Goal: Task Accomplishment & Management: Use online tool/utility

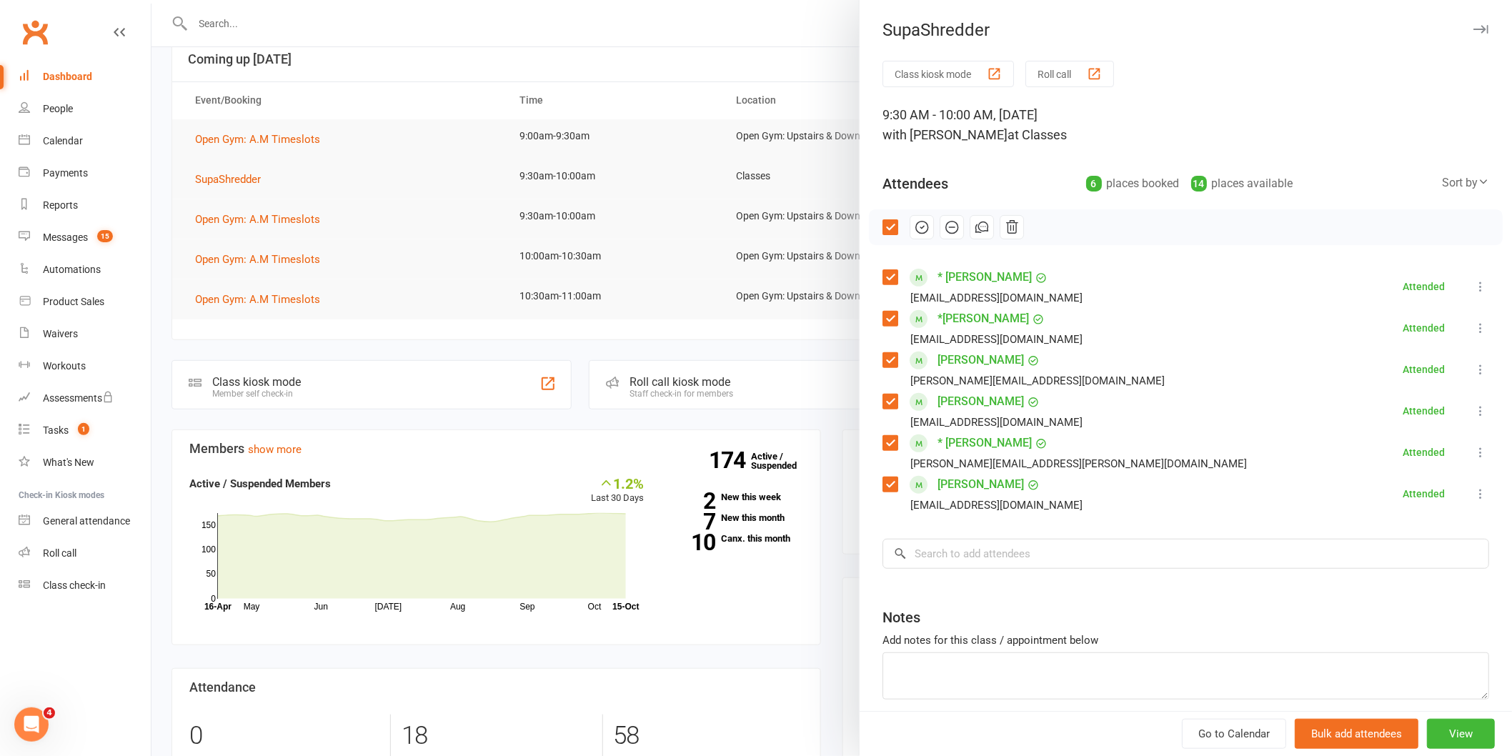
click at [406, 184] on div at bounding box center [832, 378] width 1361 height 756
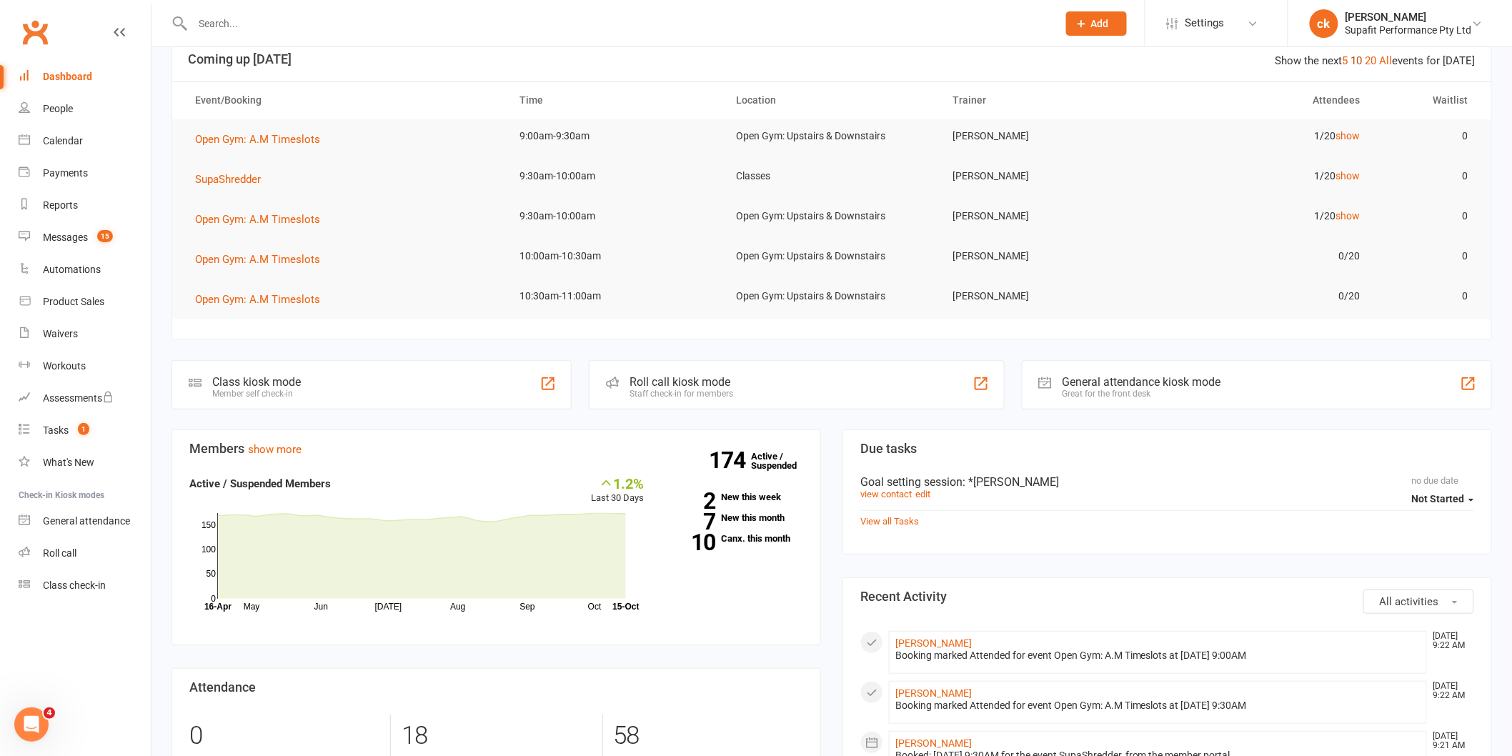
click at [1362, 54] on link "10" at bounding box center [1356, 60] width 11 height 13
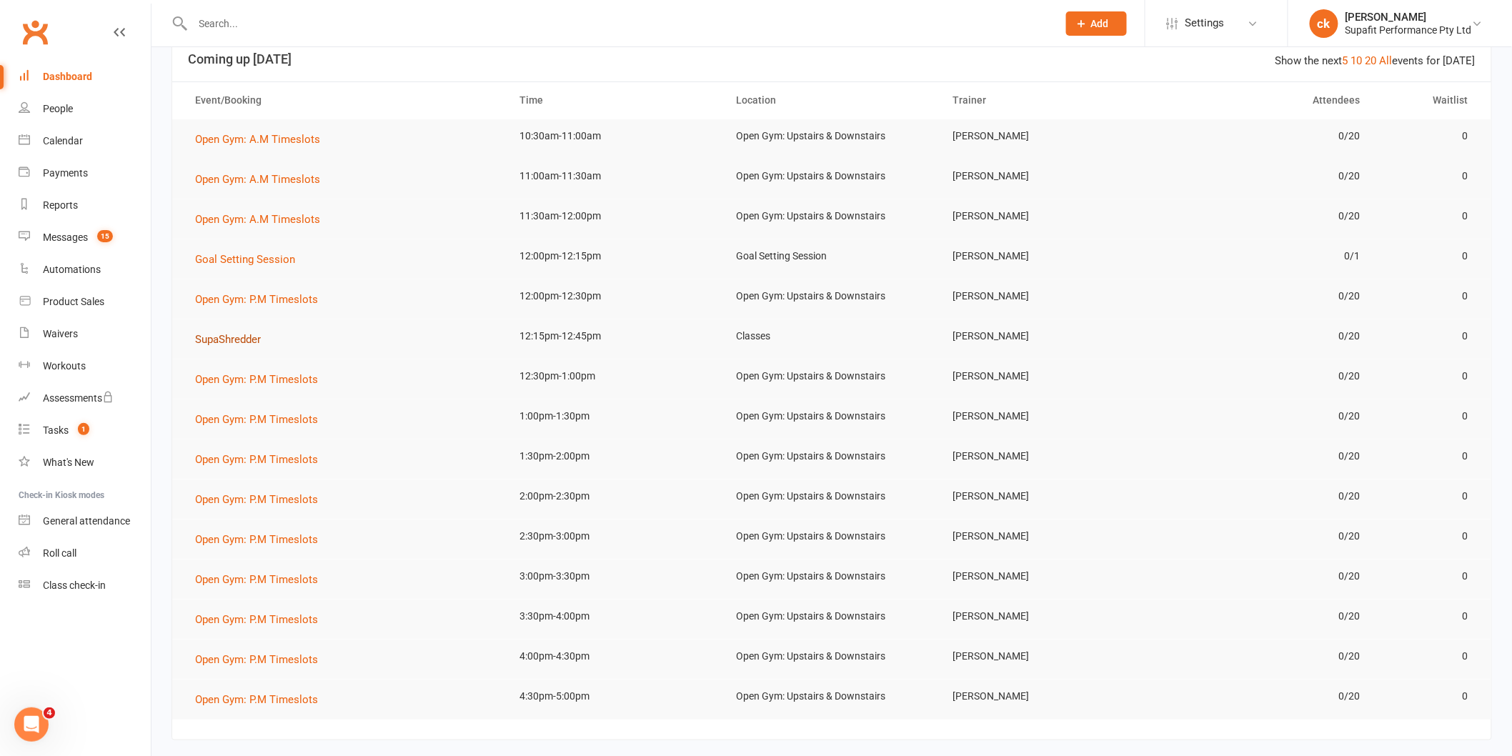
click at [204, 341] on span "SupaShredder" at bounding box center [228, 339] width 66 height 13
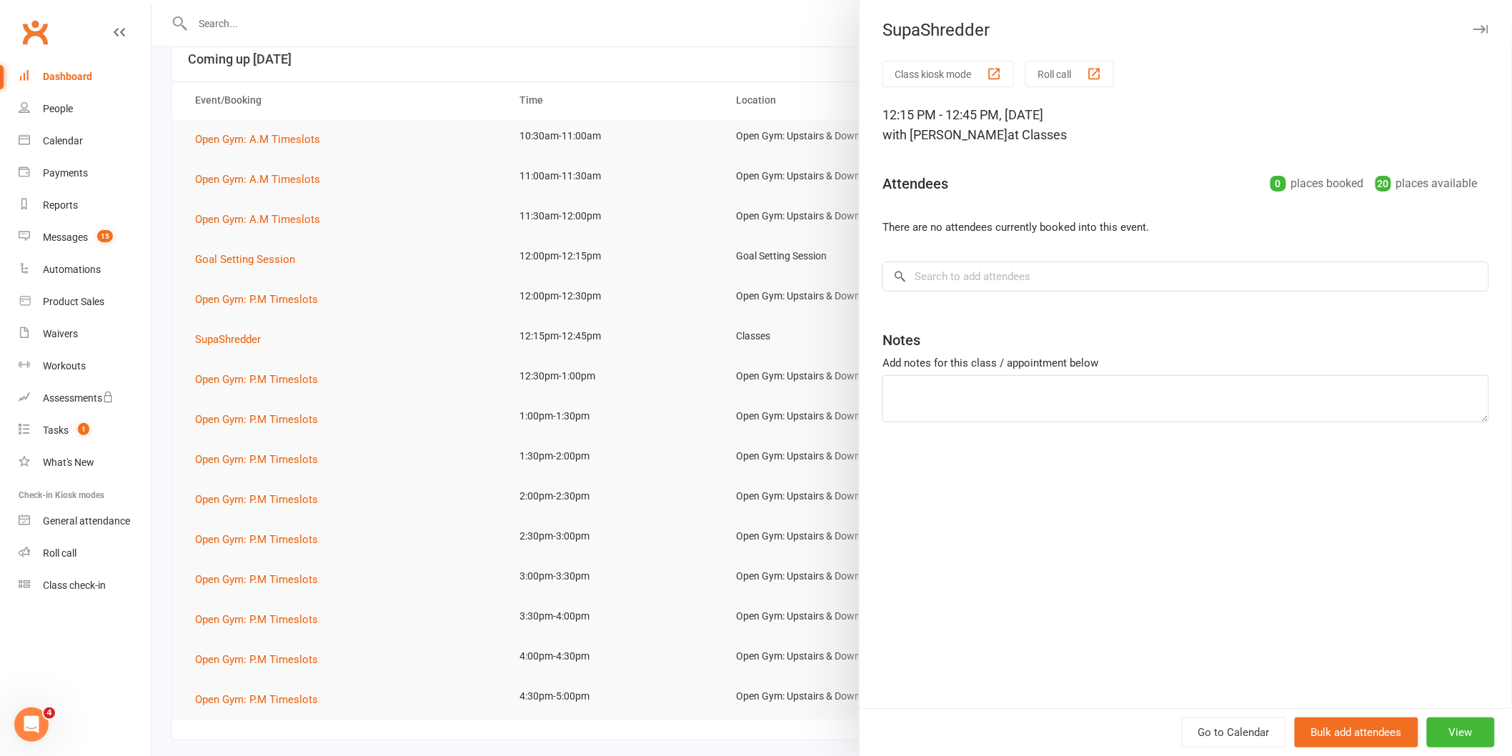
drag, startPoint x: 239, startPoint y: 27, endPoint x: 231, endPoint y: 22, distance: 9.9
click at [239, 26] on div at bounding box center [832, 378] width 1361 height 756
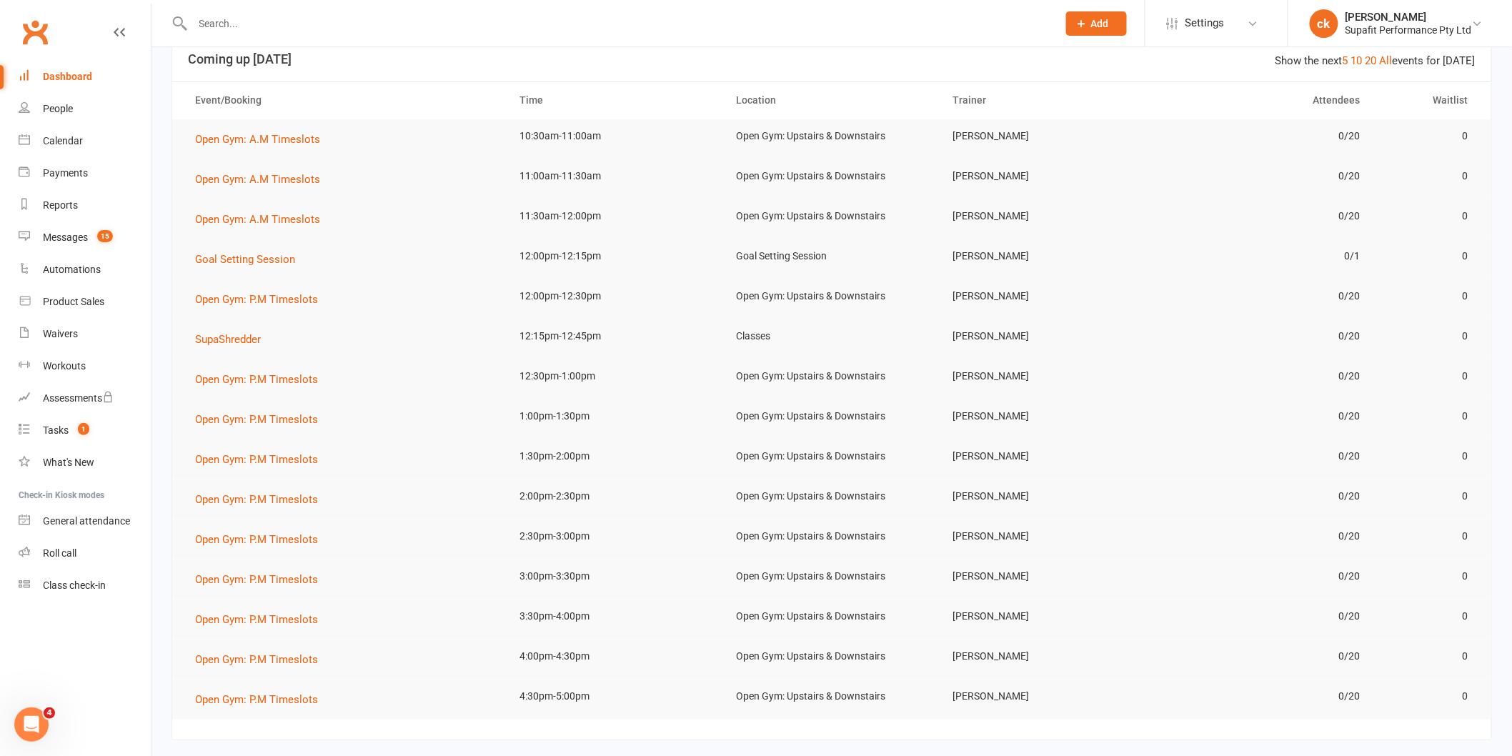
click at [225, 21] on input "text" at bounding box center [618, 24] width 859 height 20
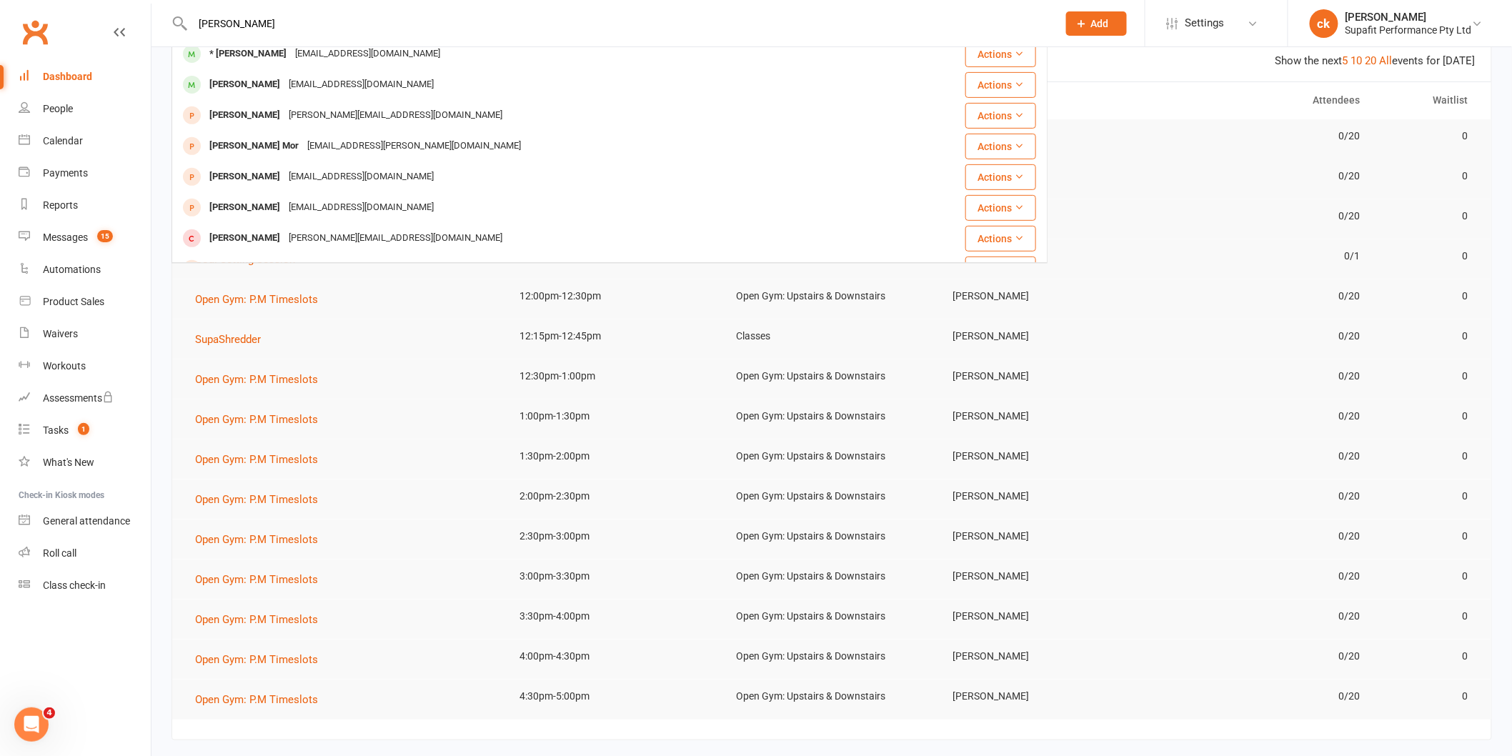
scroll to position [238, 0]
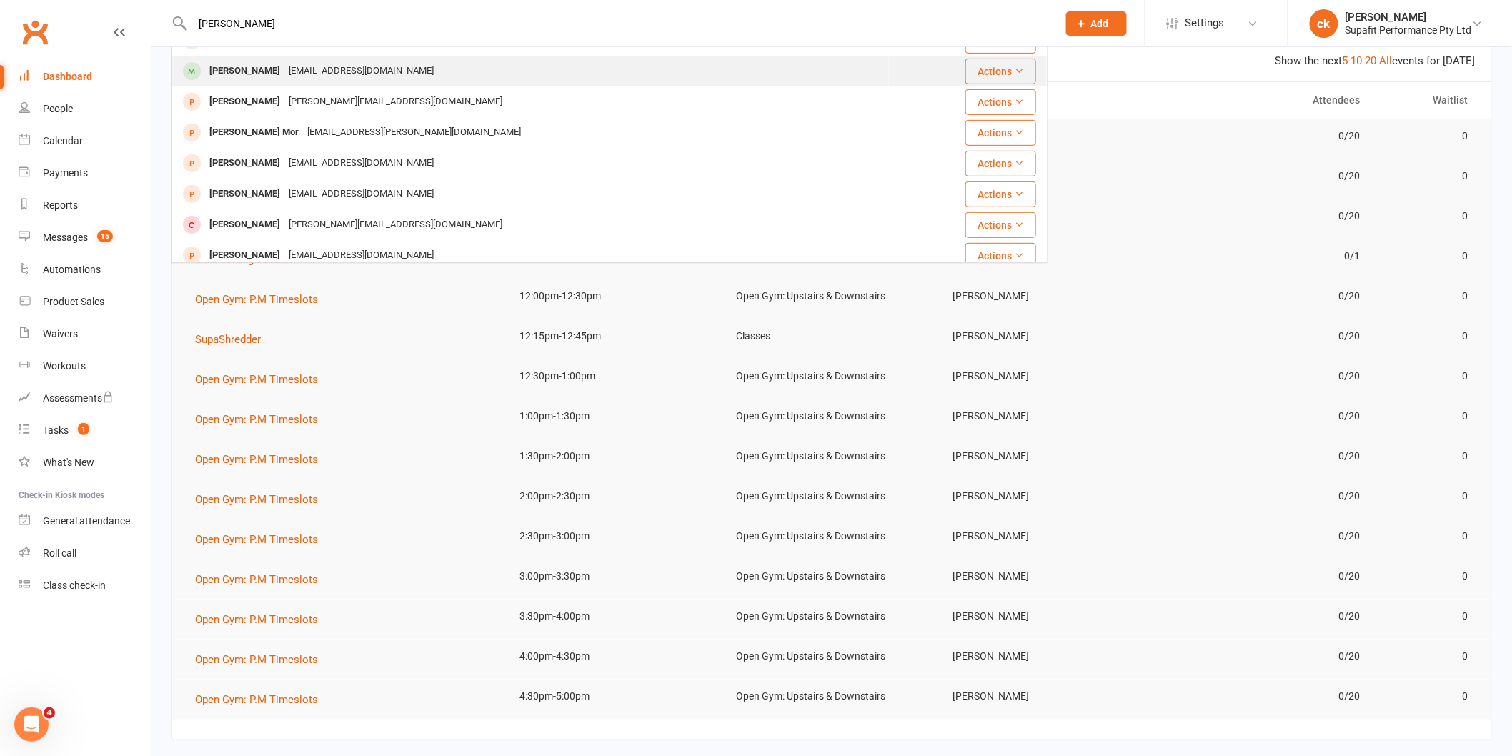
type input "[PERSON_NAME]"
click at [284, 76] on div "[EMAIL_ADDRESS][DOMAIN_NAME]" at bounding box center [361, 71] width 154 height 21
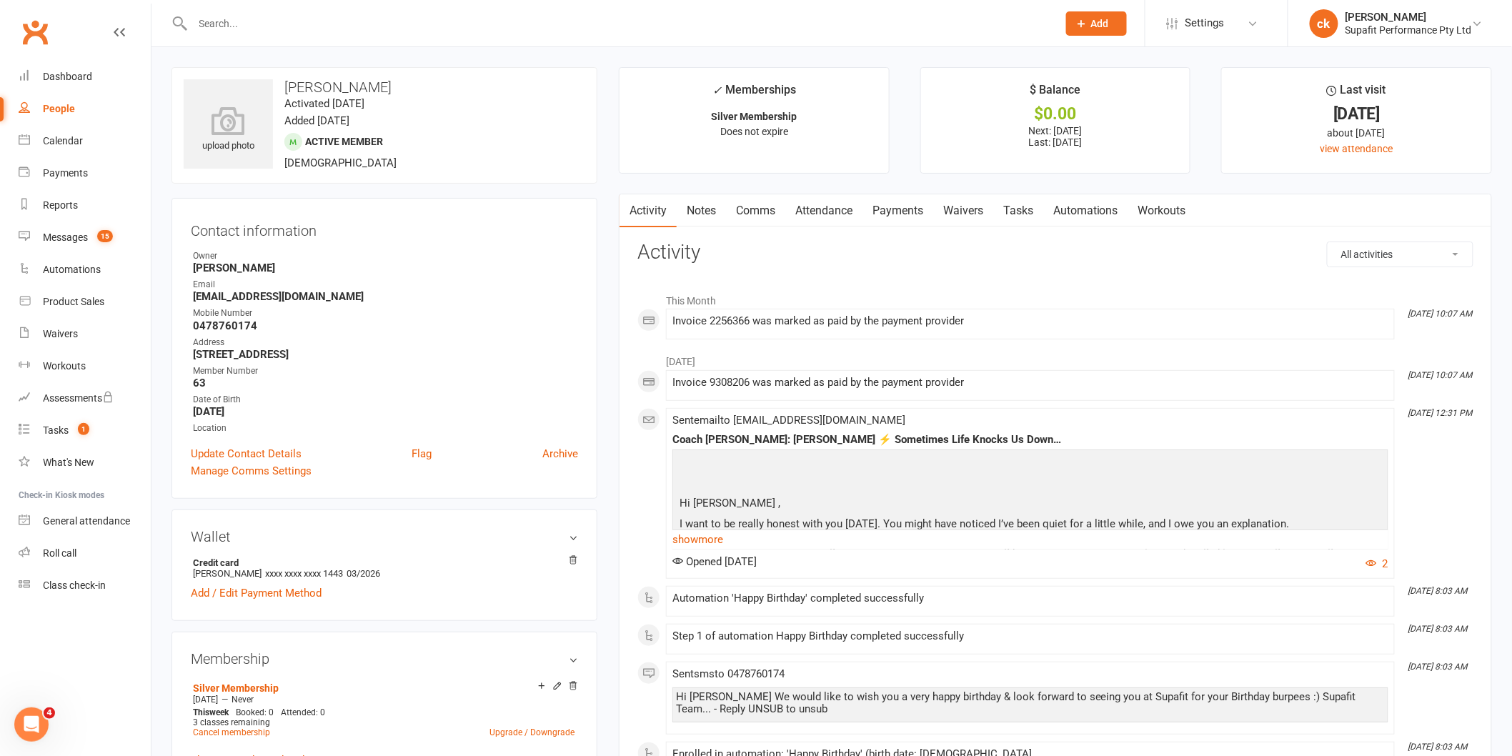
click at [219, 20] on input "text" at bounding box center [618, 24] width 859 height 20
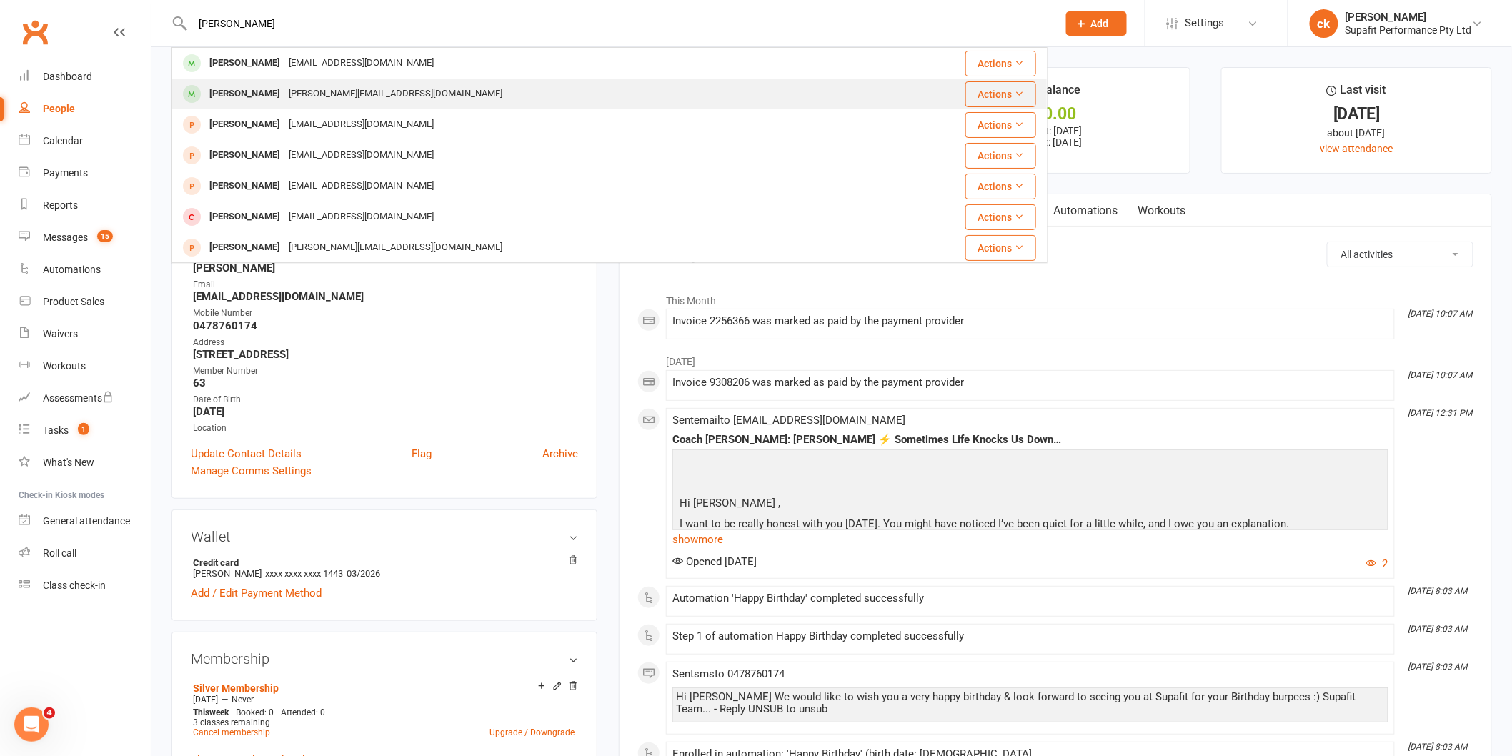
type input "[PERSON_NAME]"
click at [347, 102] on div "[PERSON_NAME][EMAIL_ADDRESS][DOMAIN_NAME]" at bounding box center [395, 94] width 222 height 21
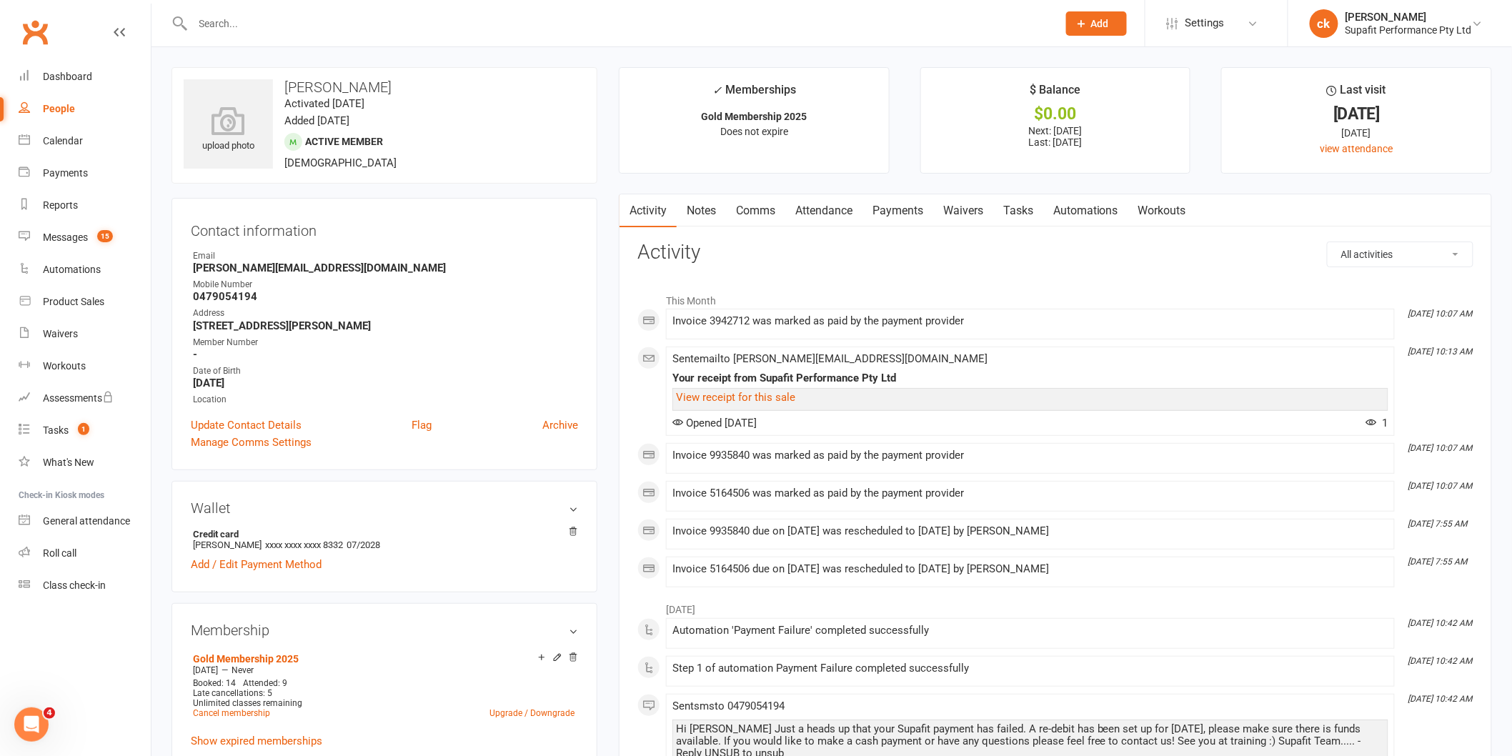
click at [289, 29] on input "text" at bounding box center [618, 24] width 859 height 20
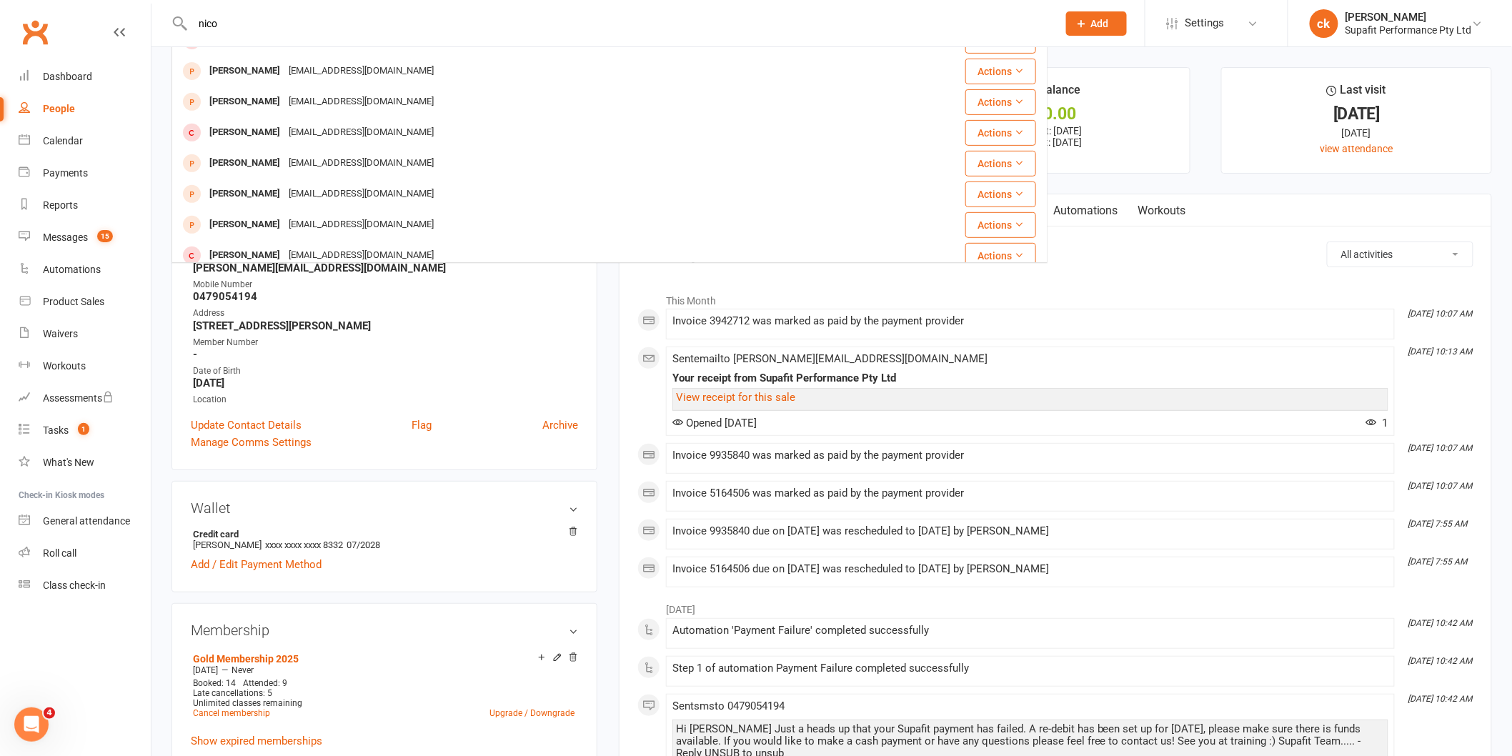
scroll to position [399, 0]
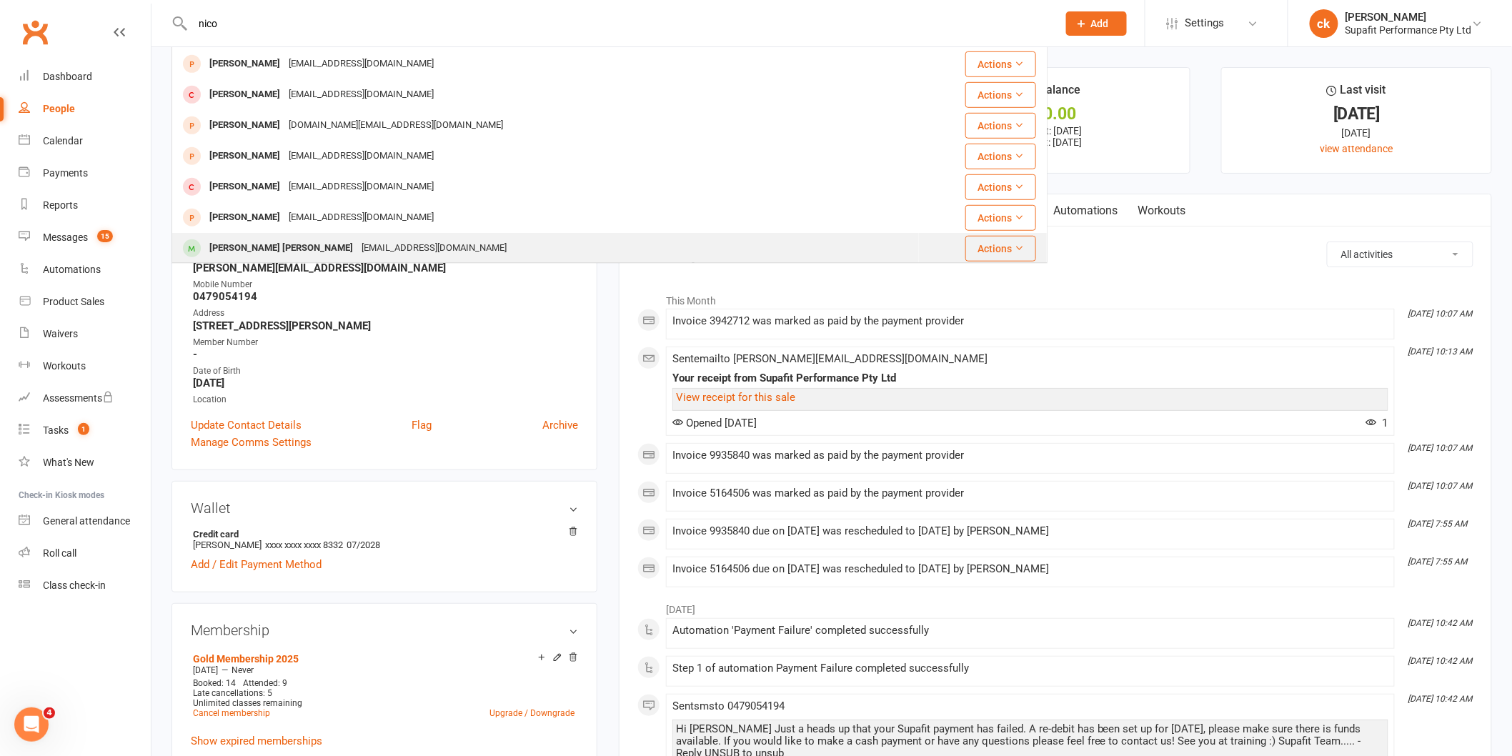
type input "nico"
click at [357, 245] on div "[EMAIL_ADDRESS][DOMAIN_NAME]" at bounding box center [434, 248] width 154 height 21
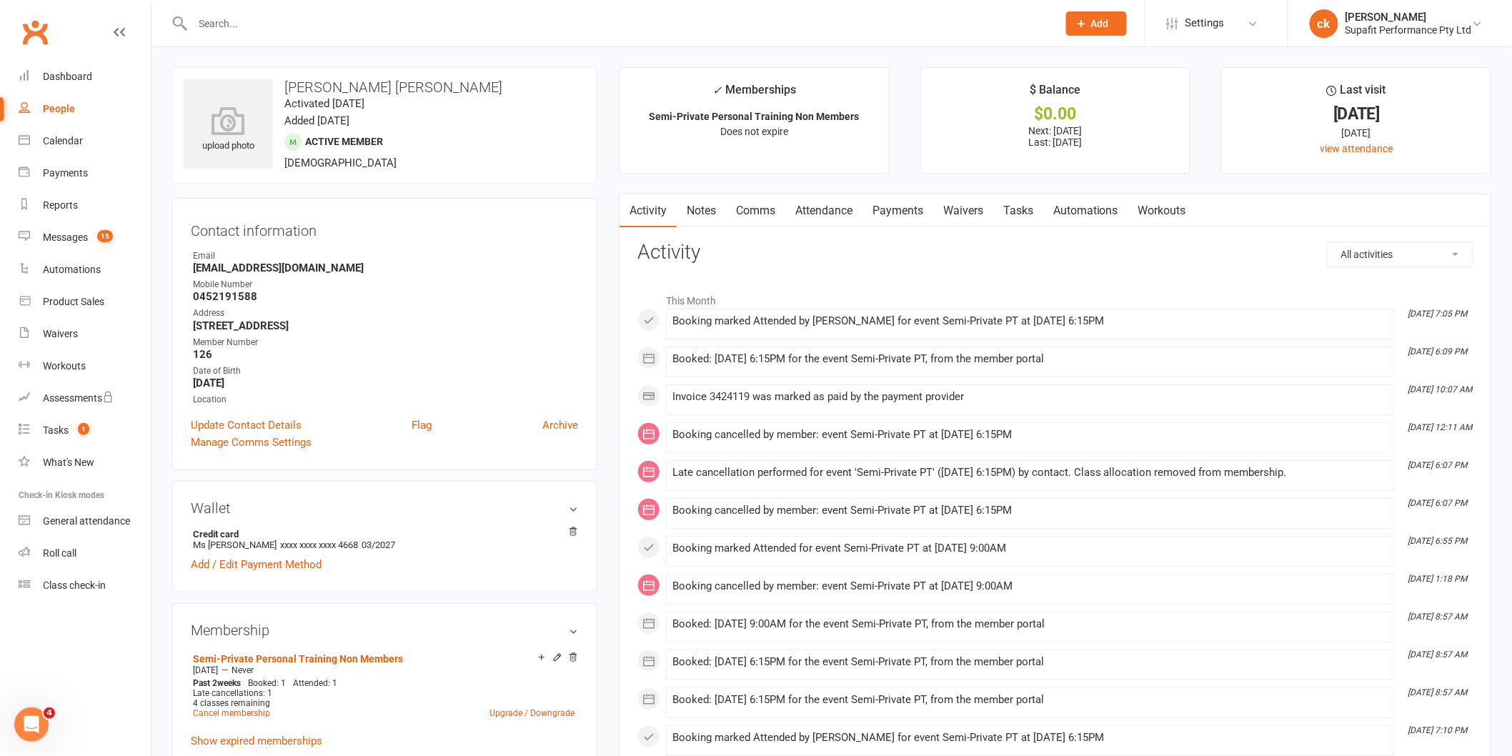
click at [361, 29] on input "text" at bounding box center [618, 24] width 859 height 20
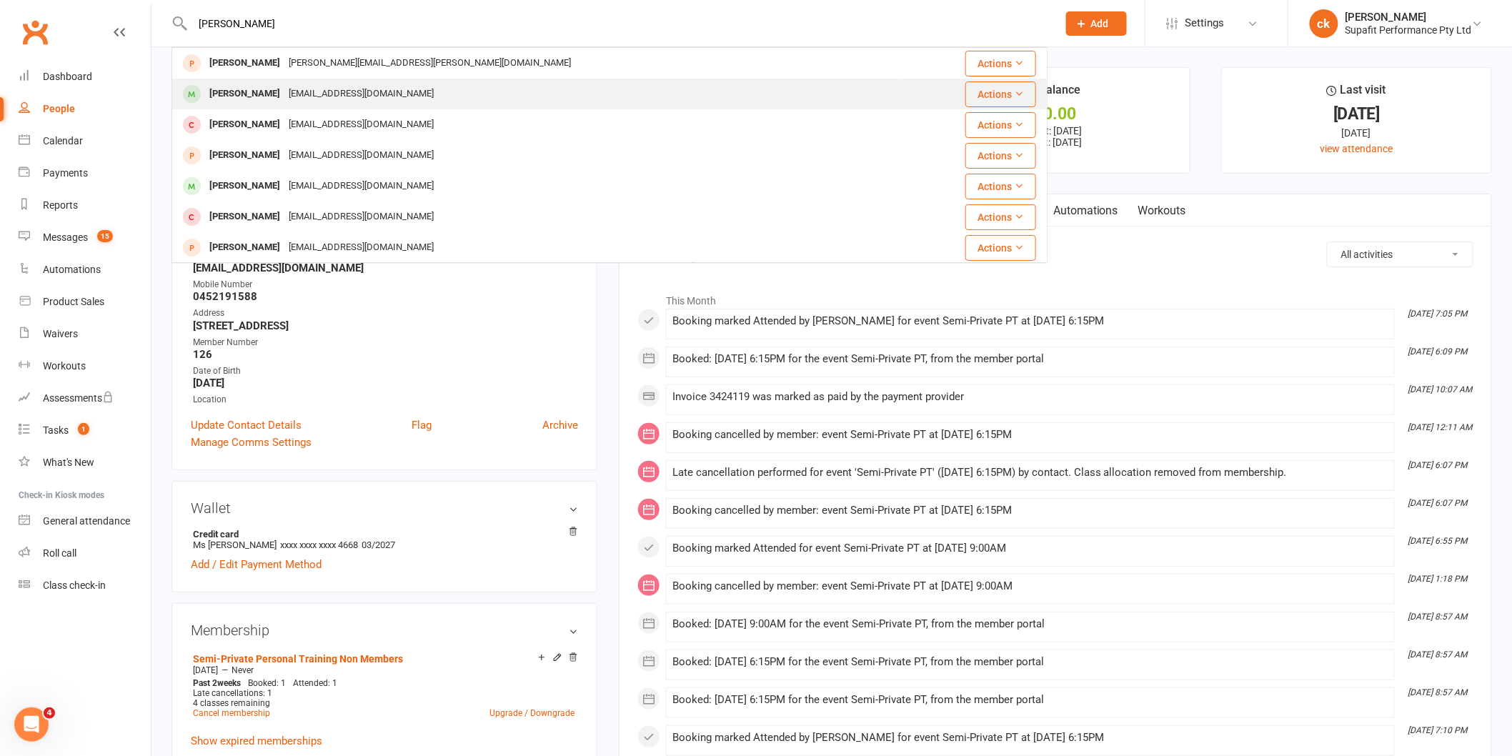
type input "[PERSON_NAME]"
click at [284, 89] on div "[EMAIL_ADDRESS][DOMAIN_NAME]" at bounding box center [361, 94] width 154 height 21
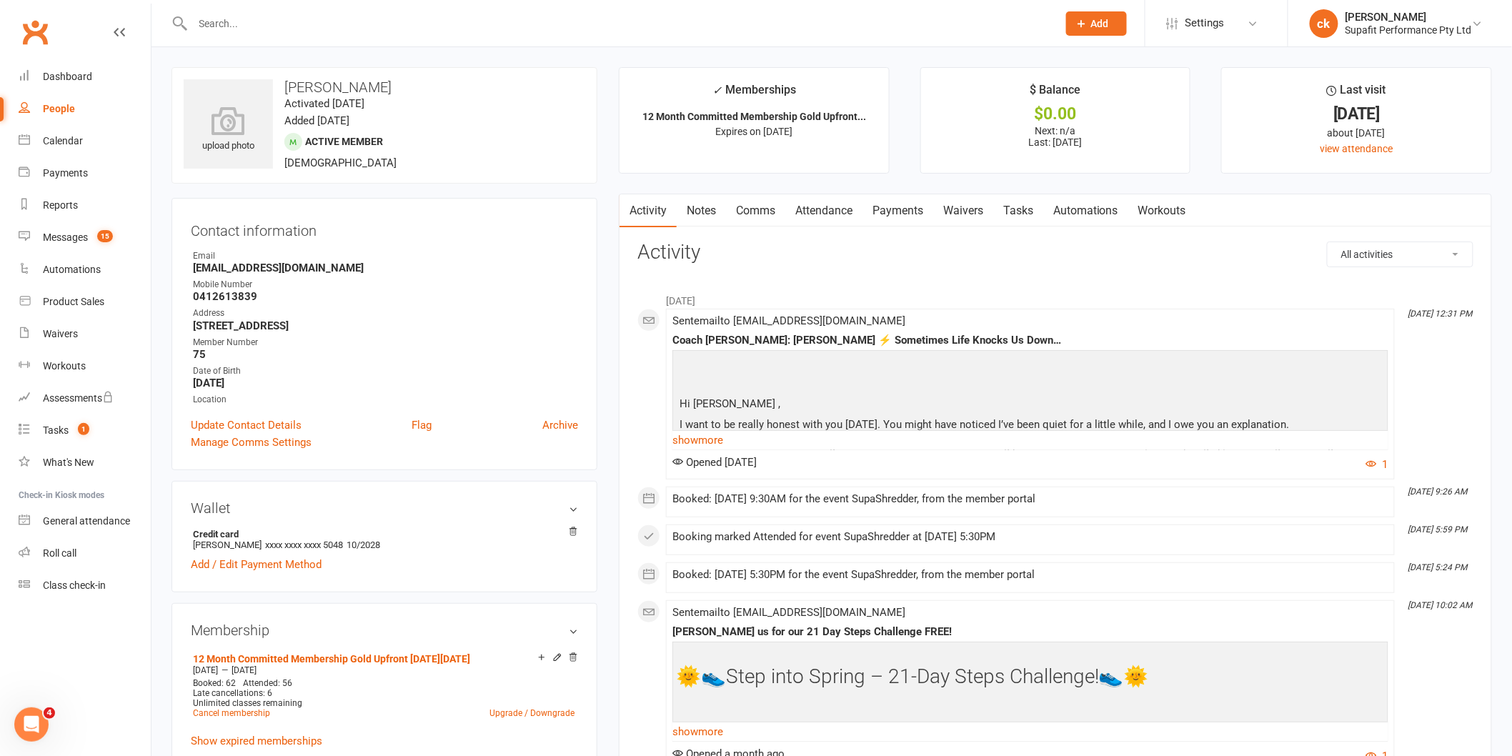
click at [213, 26] on input "text" at bounding box center [618, 24] width 859 height 20
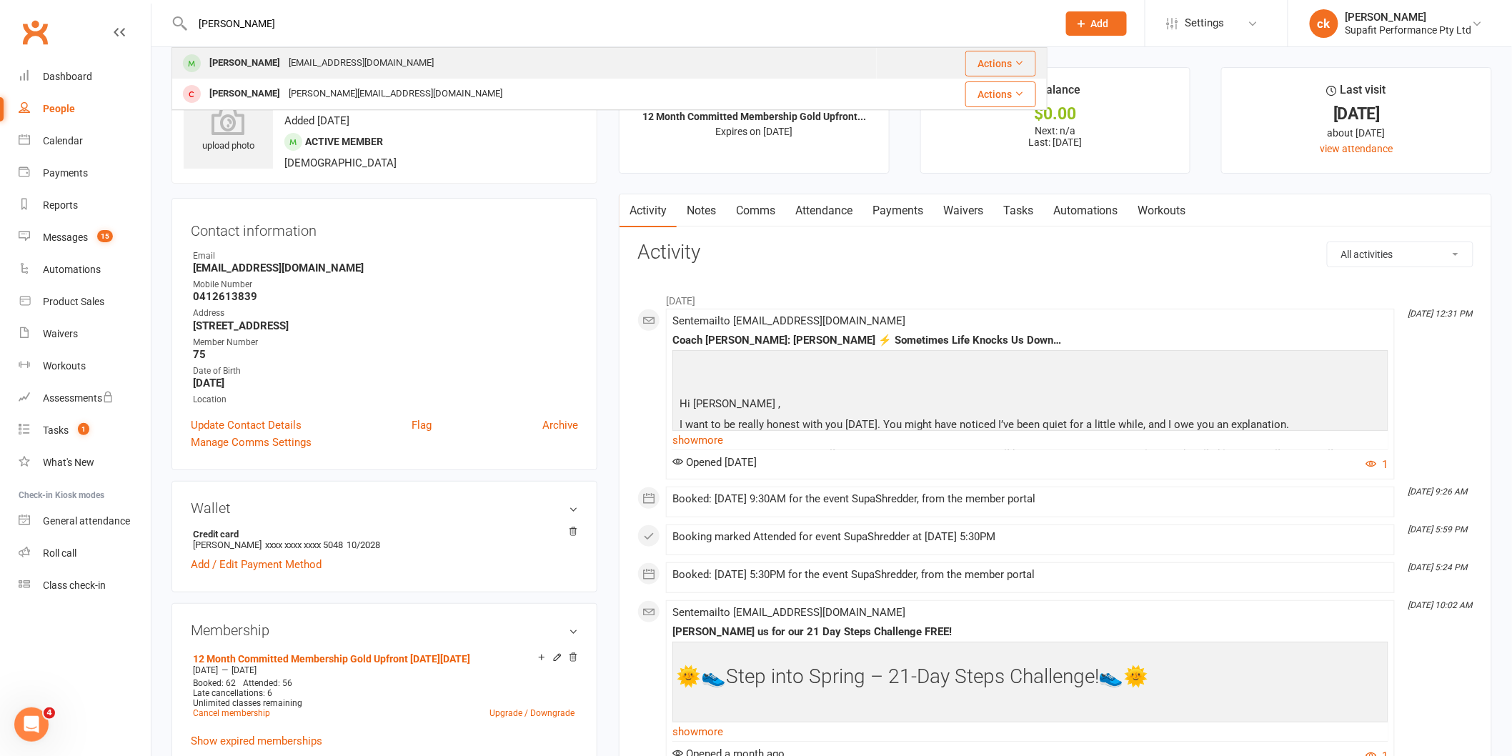
type input "[PERSON_NAME]"
click at [336, 56] on div "[EMAIL_ADDRESS][DOMAIN_NAME]" at bounding box center [361, 63] width 154 height 21
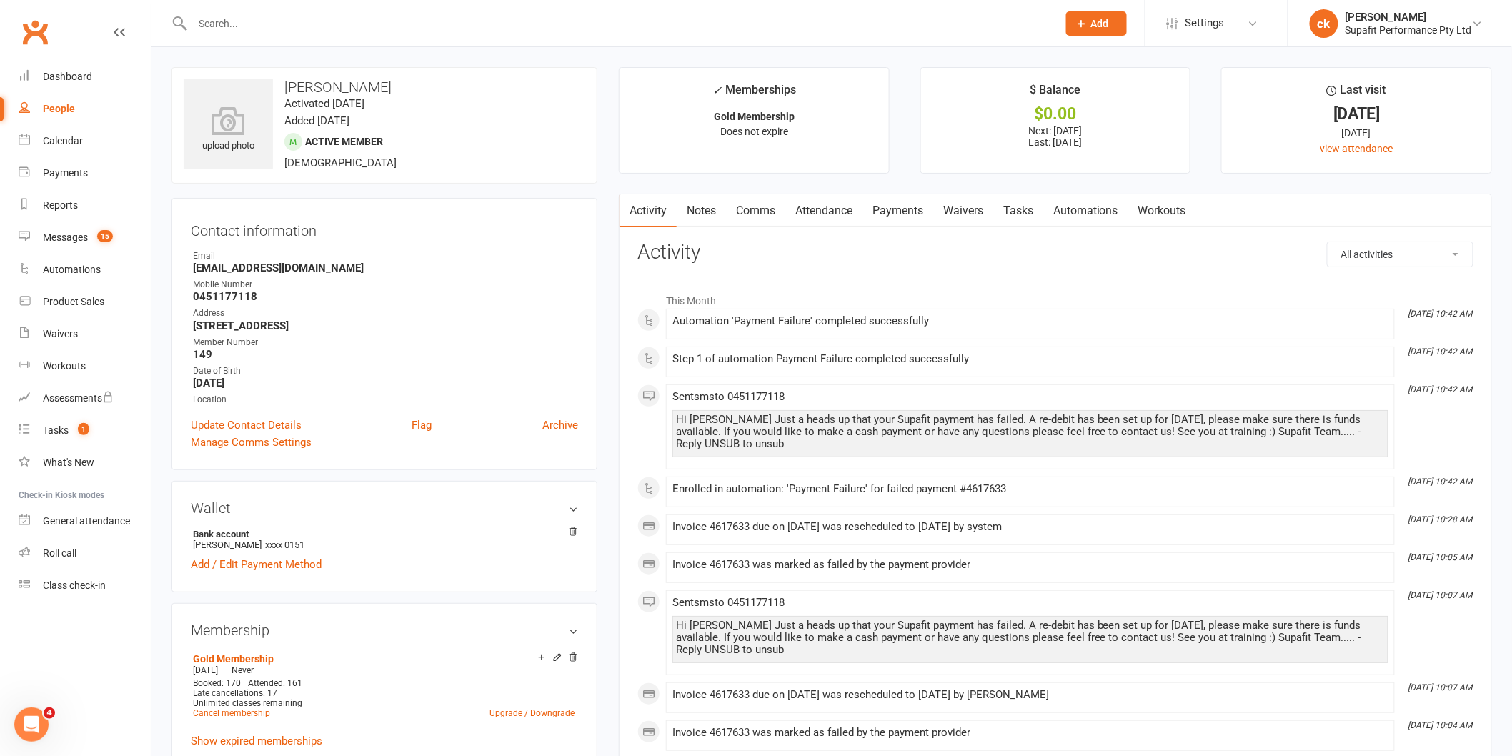
click at [293, 34] on div at bounding box center [610, 23] width 876 height 46
click at [297, 29] on input "text" at bounding box center [618, 24] width 859 height 20
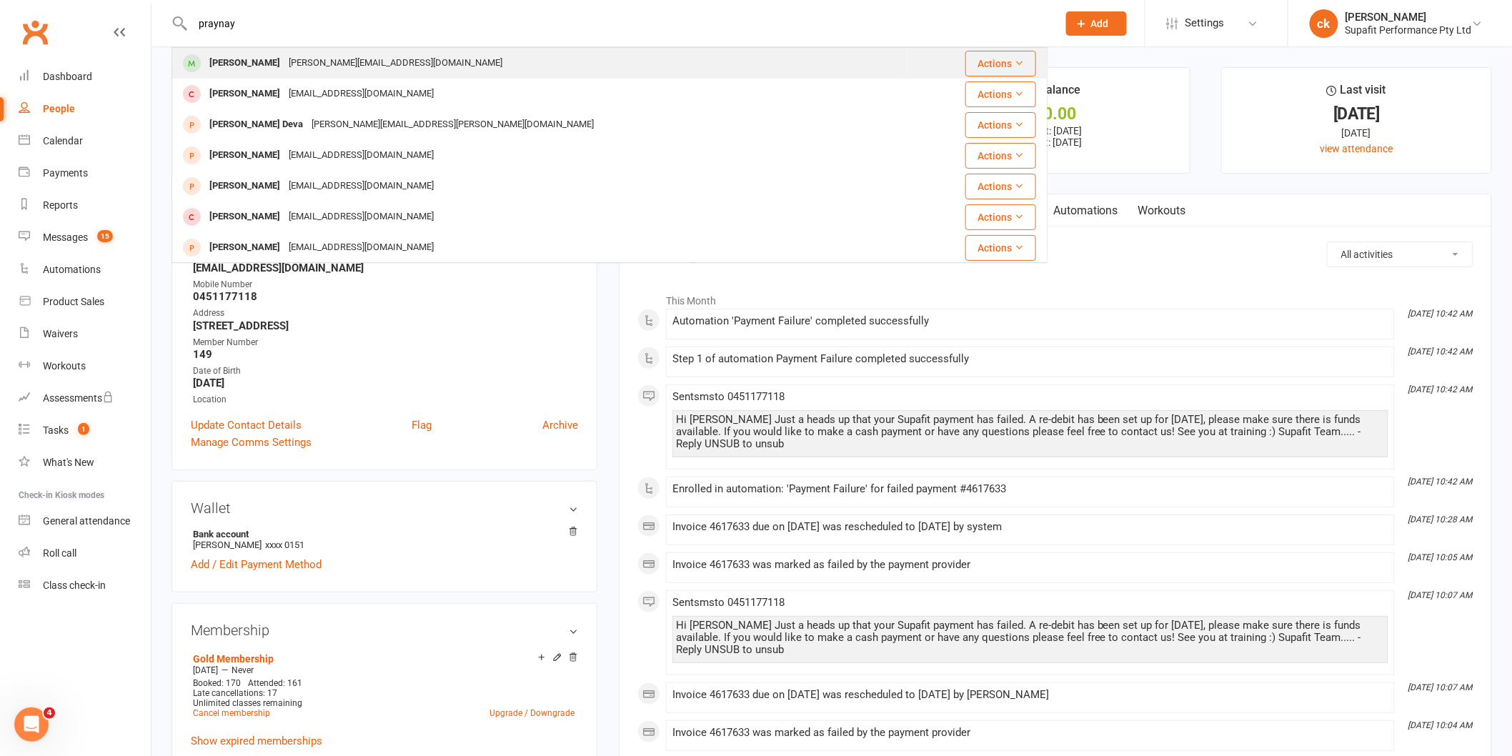
type input "praynay"
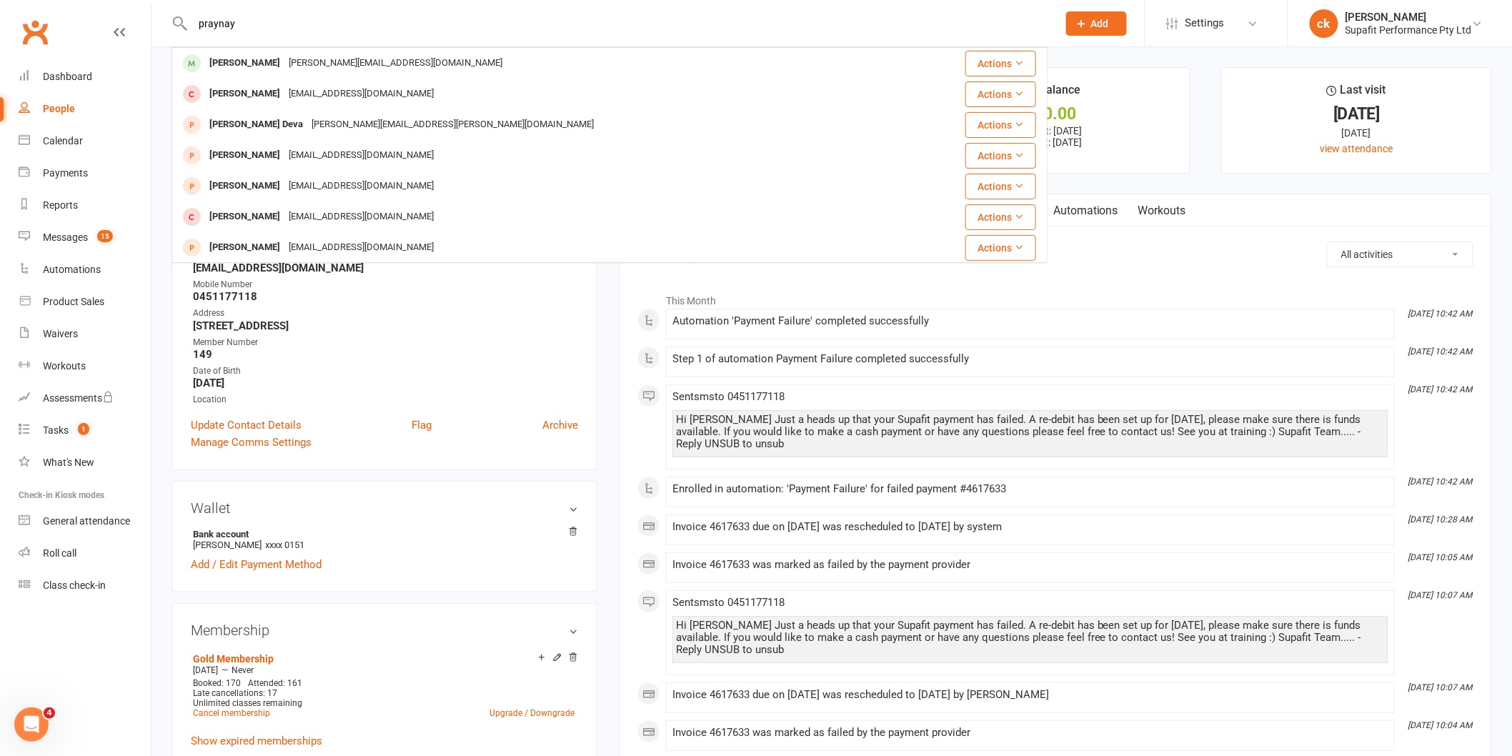
click at [289, 58] on div "[PERSON_NAME][EMAIL_ADDRESS][DOMAIN_NAME]" at bounding box center [395, 63] width 222 height 21
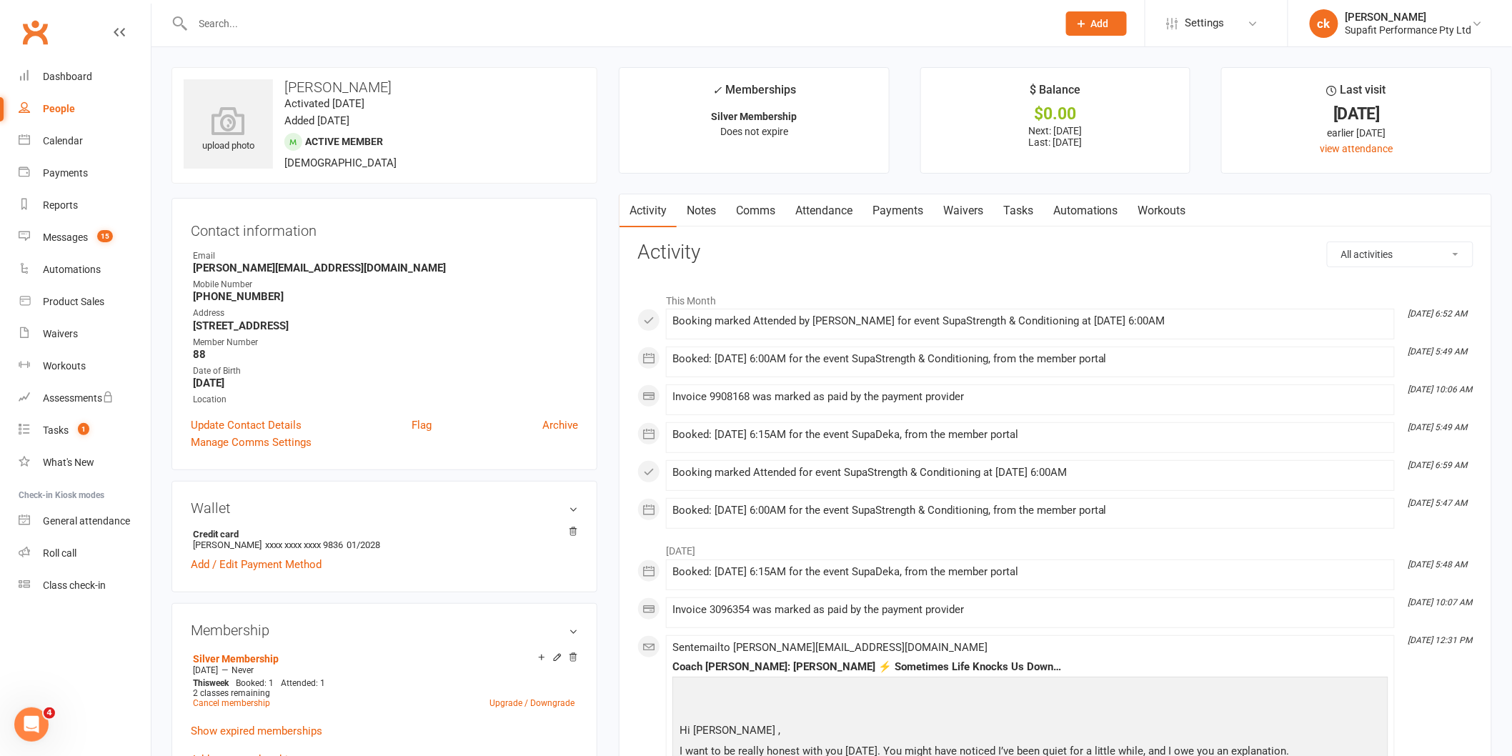
click at [295, 39] on div at bounding box center [610, 23] width 876 height 46
click at [251, 9] on div at bounding box center [610, 23] width 876 height 46
click at [233, 25] on input "text" at bounding box center [618, 24] width 859 height 20
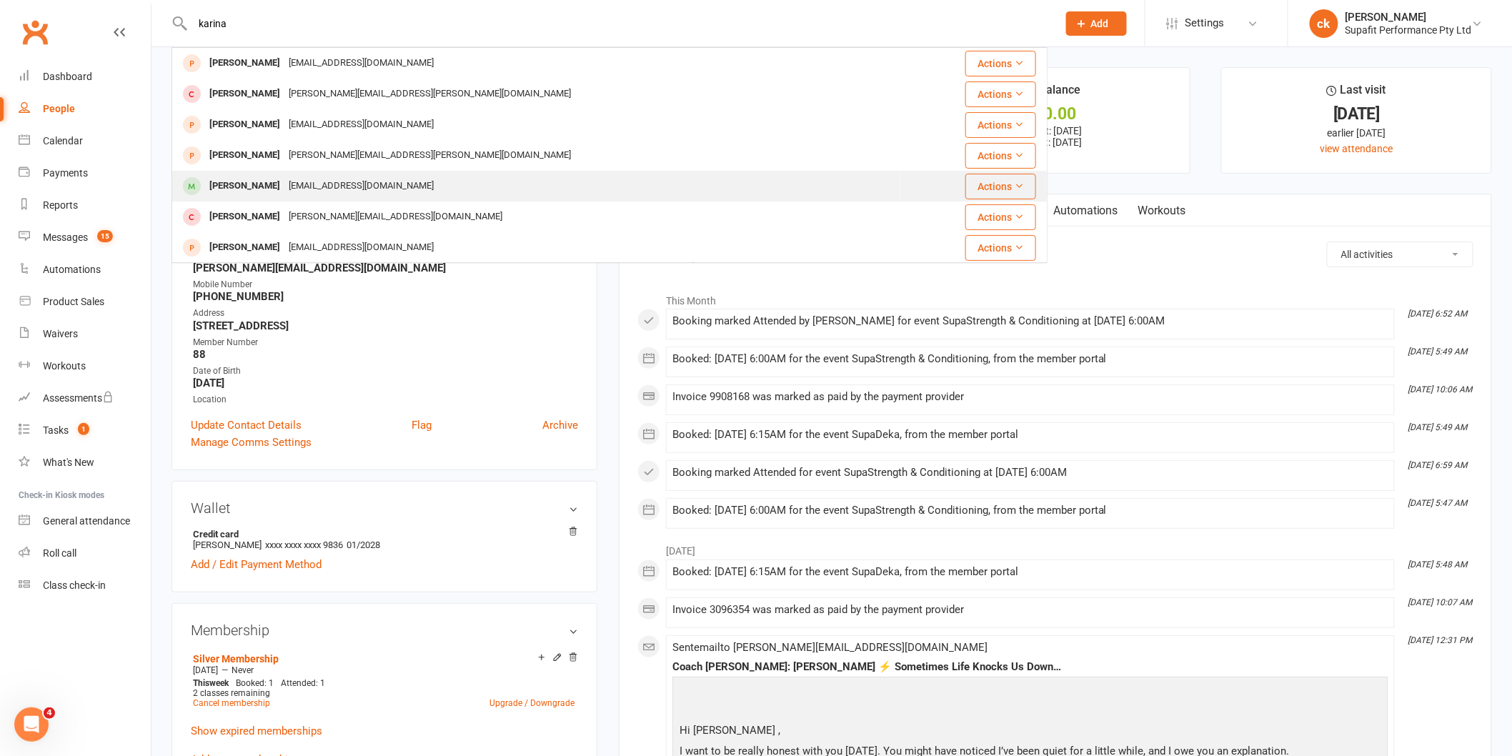
type input "karina"
click at [245, 182] on div "[PERSON_NAME]" at bounding box center [244, 186] width 79 height 21
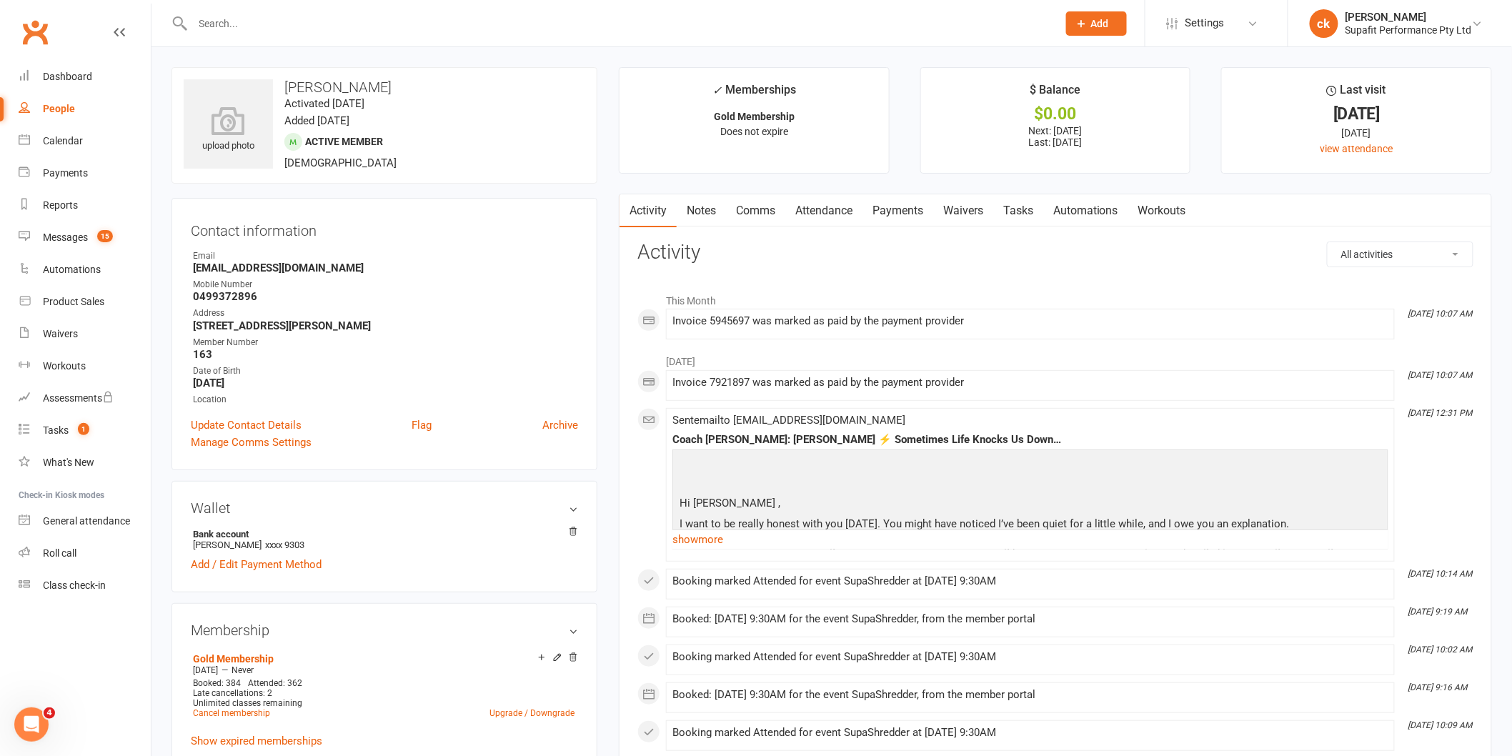
click at [234, 9] on div at bounding box center [610, 23] width 876 height 46
click at [240, 26] on input "text" at bounding box center [618, 24] width 859 height 20
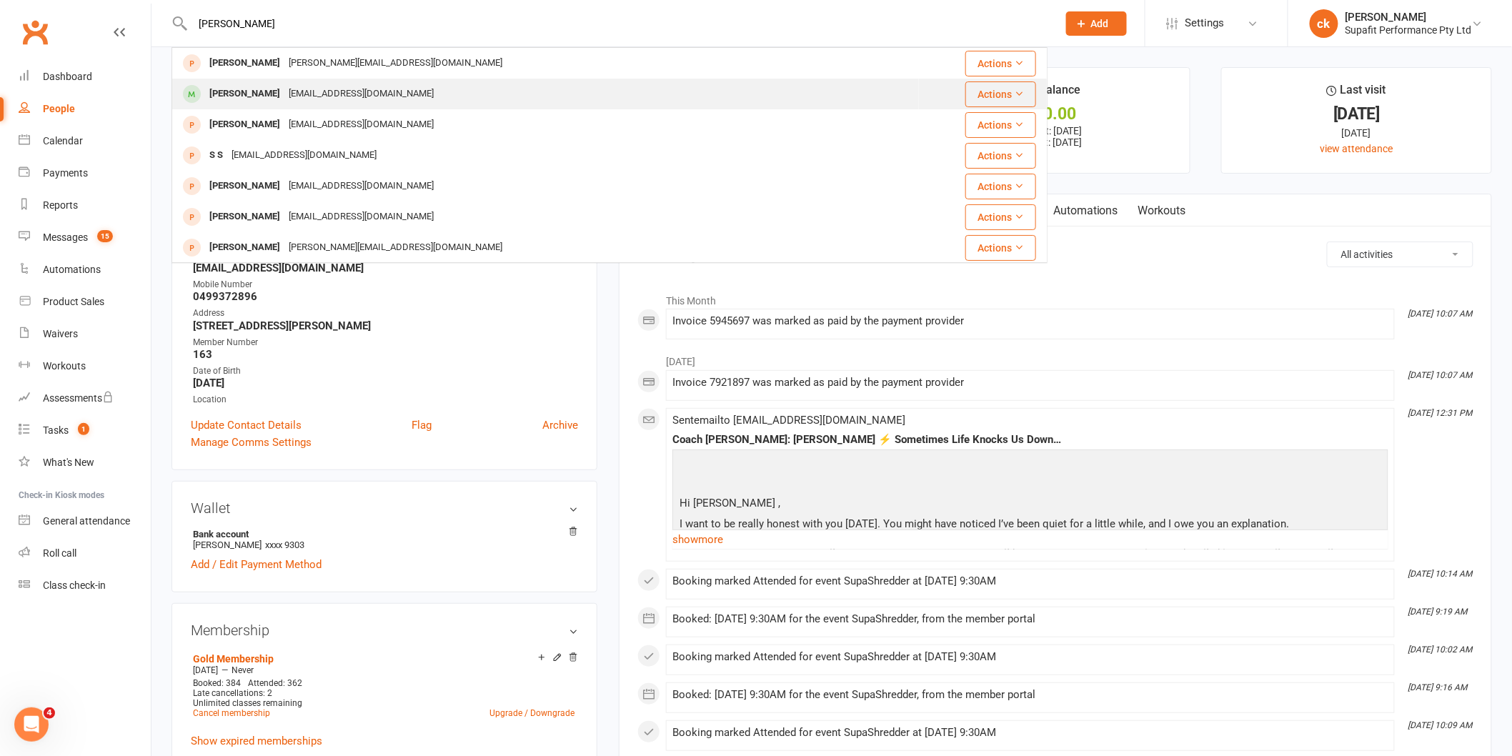
type input "[PERSON_NAME]"
click at [284, 97] on div "[EMAIL_ADDRESS][DOMAIN_NAME]" at bounding box center [361, 94] width 154 height 21
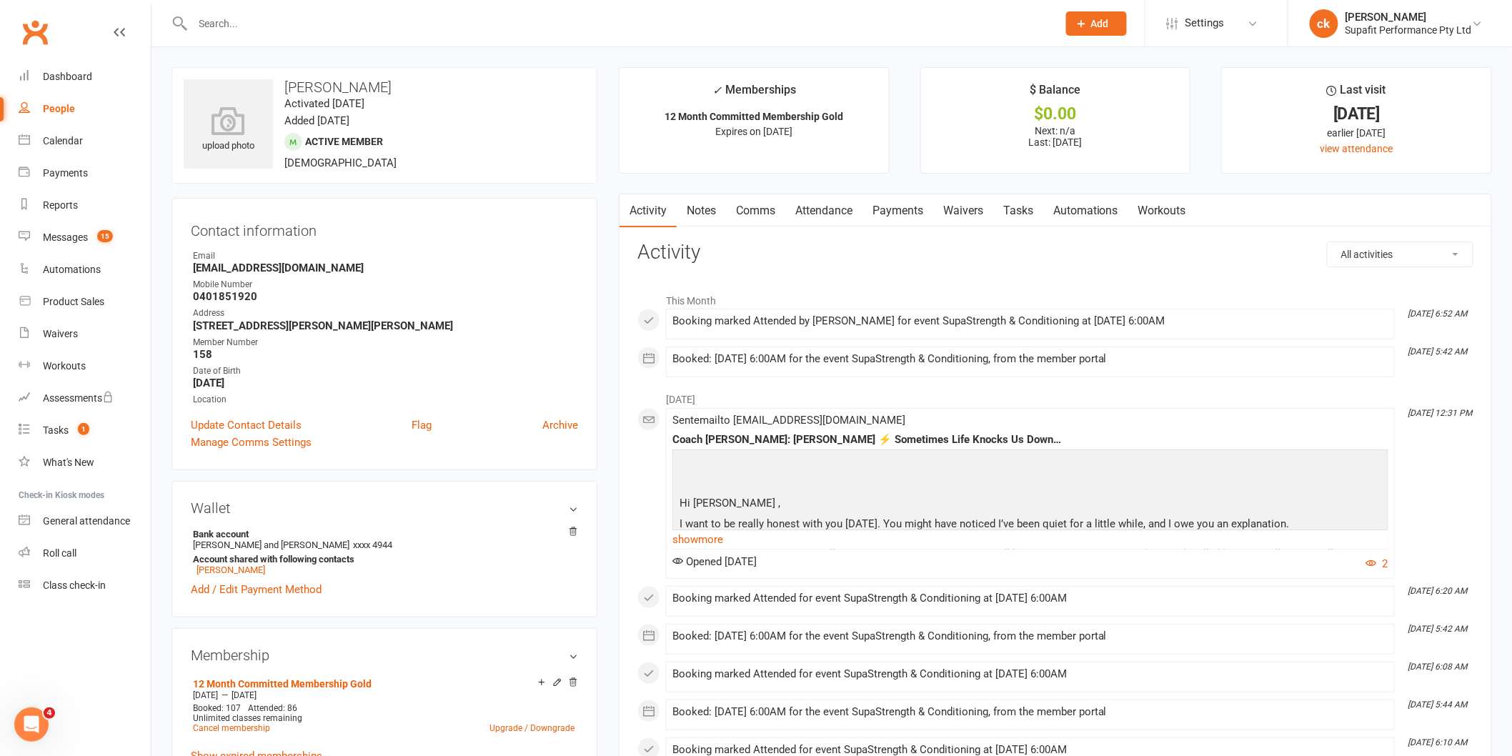
click at [266, 18] on input "text" at bounding box center [618, 24] width 859 height 20
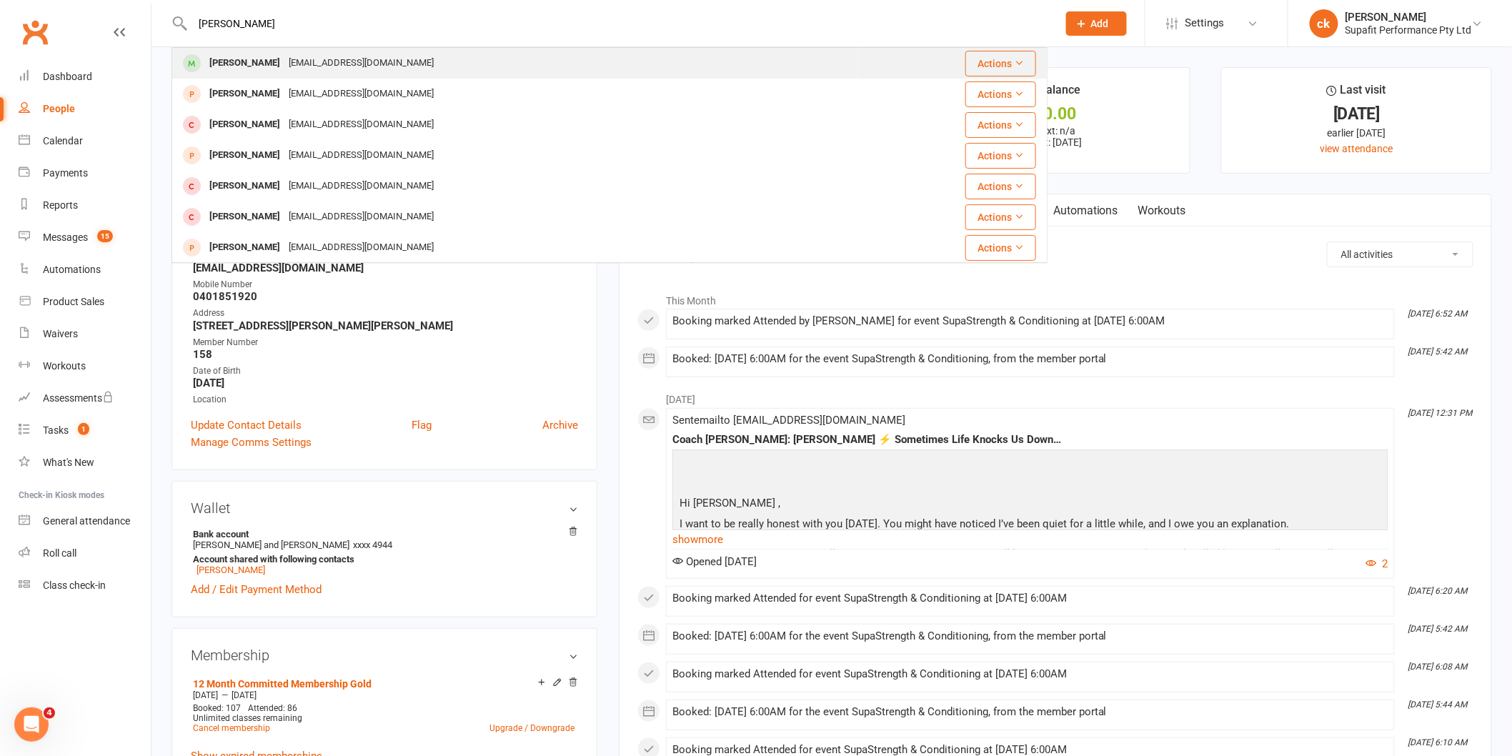
type input "[PERSON_NAME]"
click at [284, 59] on div "[EMAIL_ADDRESS][DOMAIN_NAME]" at bounding box center [361, 63] width 154 height 21
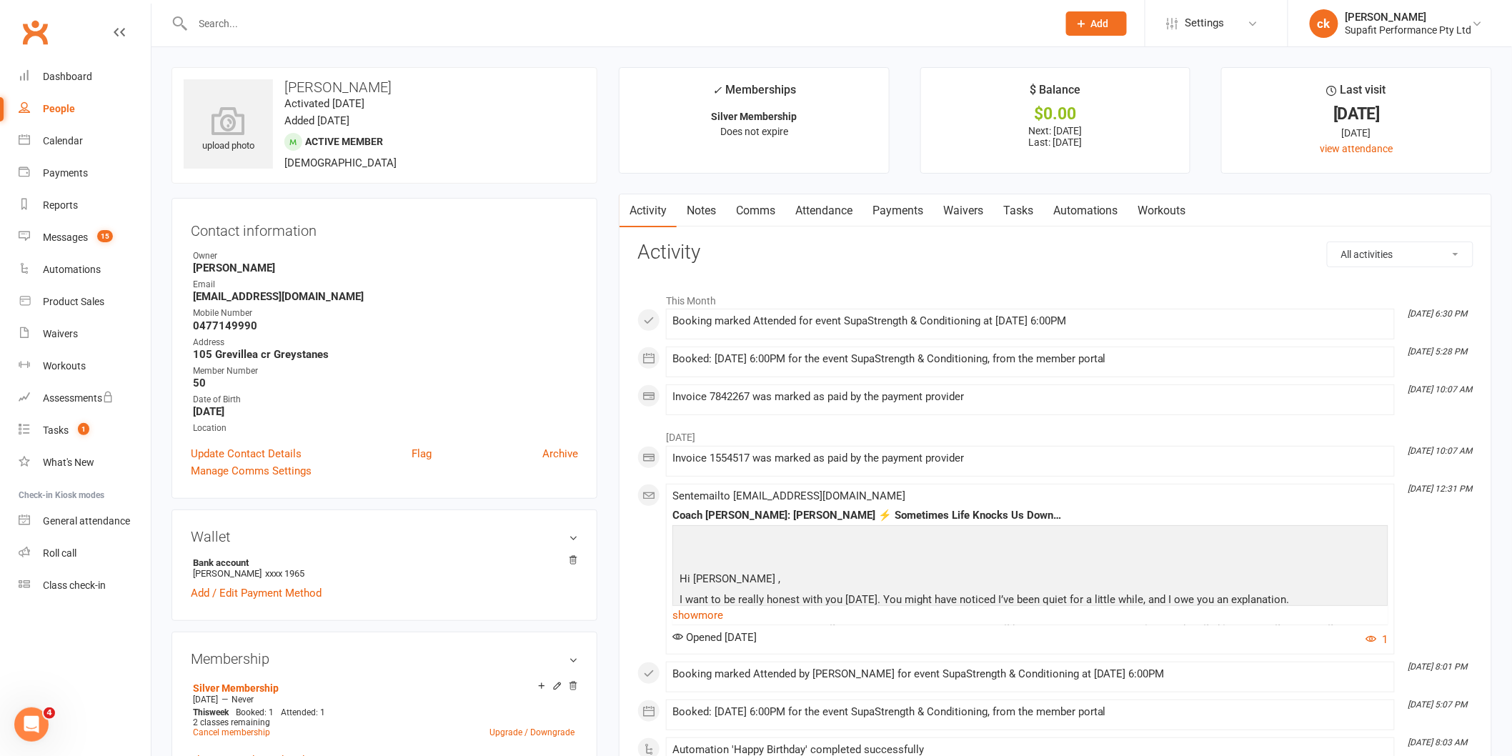
click at [266, 9] on div at bounding box center [610, 23] width 876 height 46
click at [252, 26] on input "text" at bounding box center [618, 24] width 859 height 20
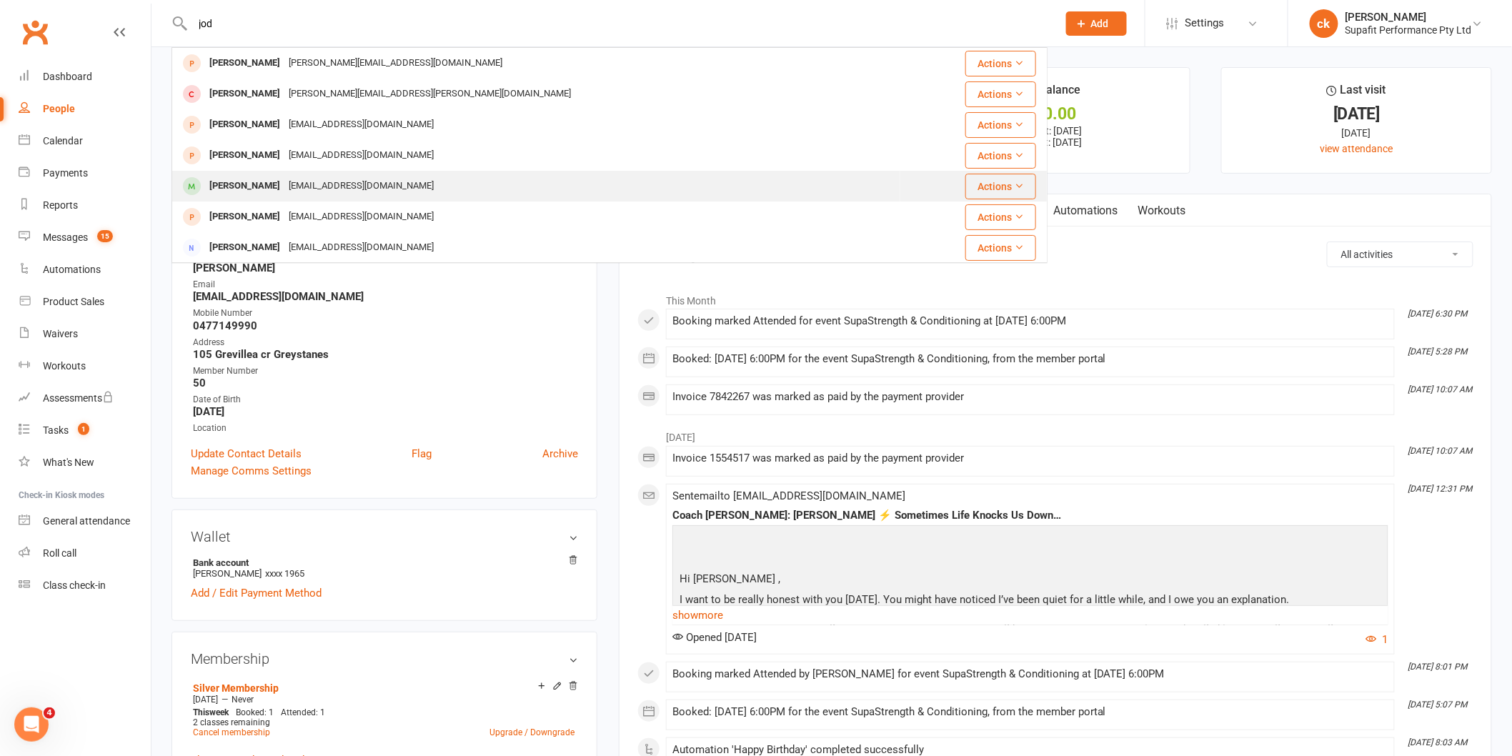
type input "jod"
click at [324, 182] on div "[EMAIL_ADDRESS][DOMAIN_NAME]" at bounding box center [361, 186] width 154 height 21
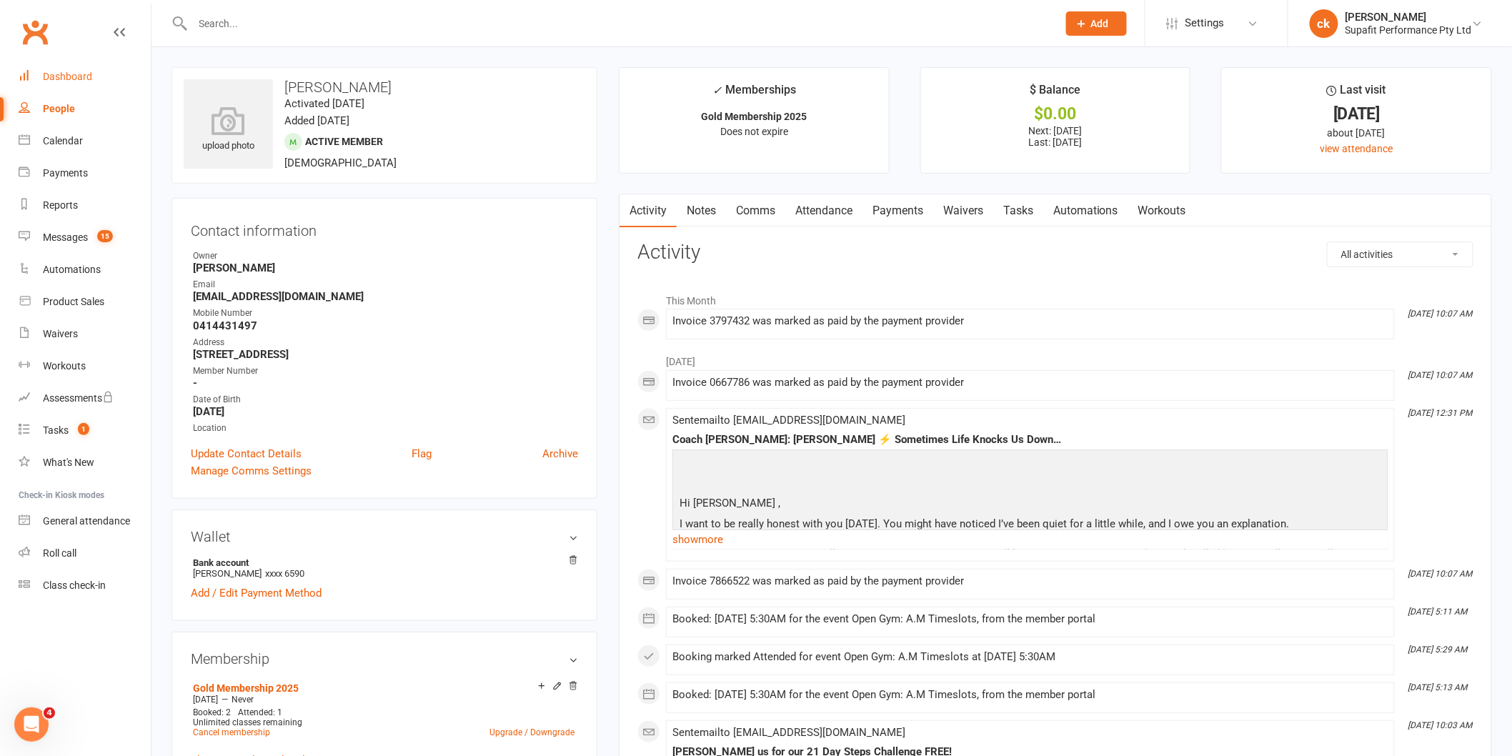
click at [45, 76] on div "Dashboard" at bounding box center [67, 76] width 49 height 11
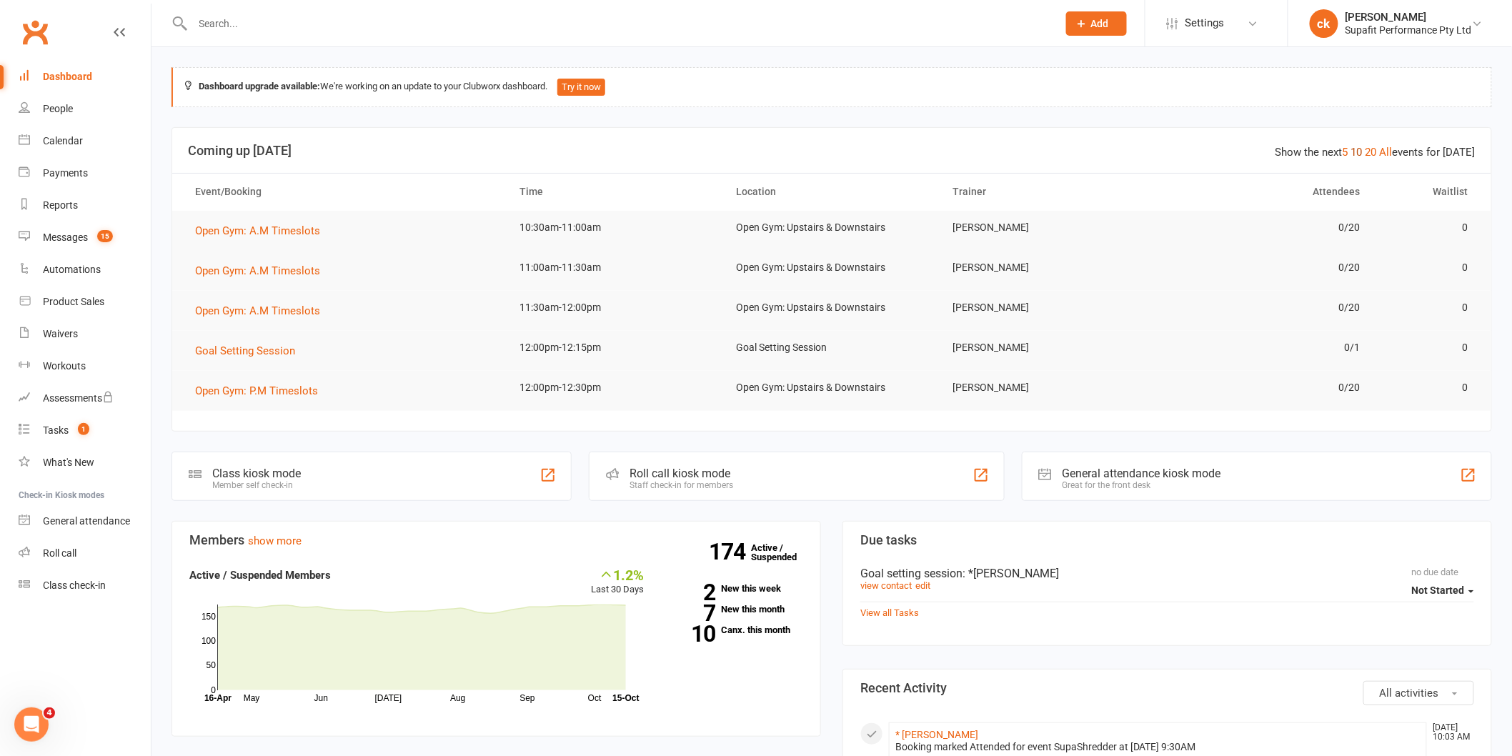
click at [1363, 147] on link "10" at bounding box center [1356, 152] width 11 height 13
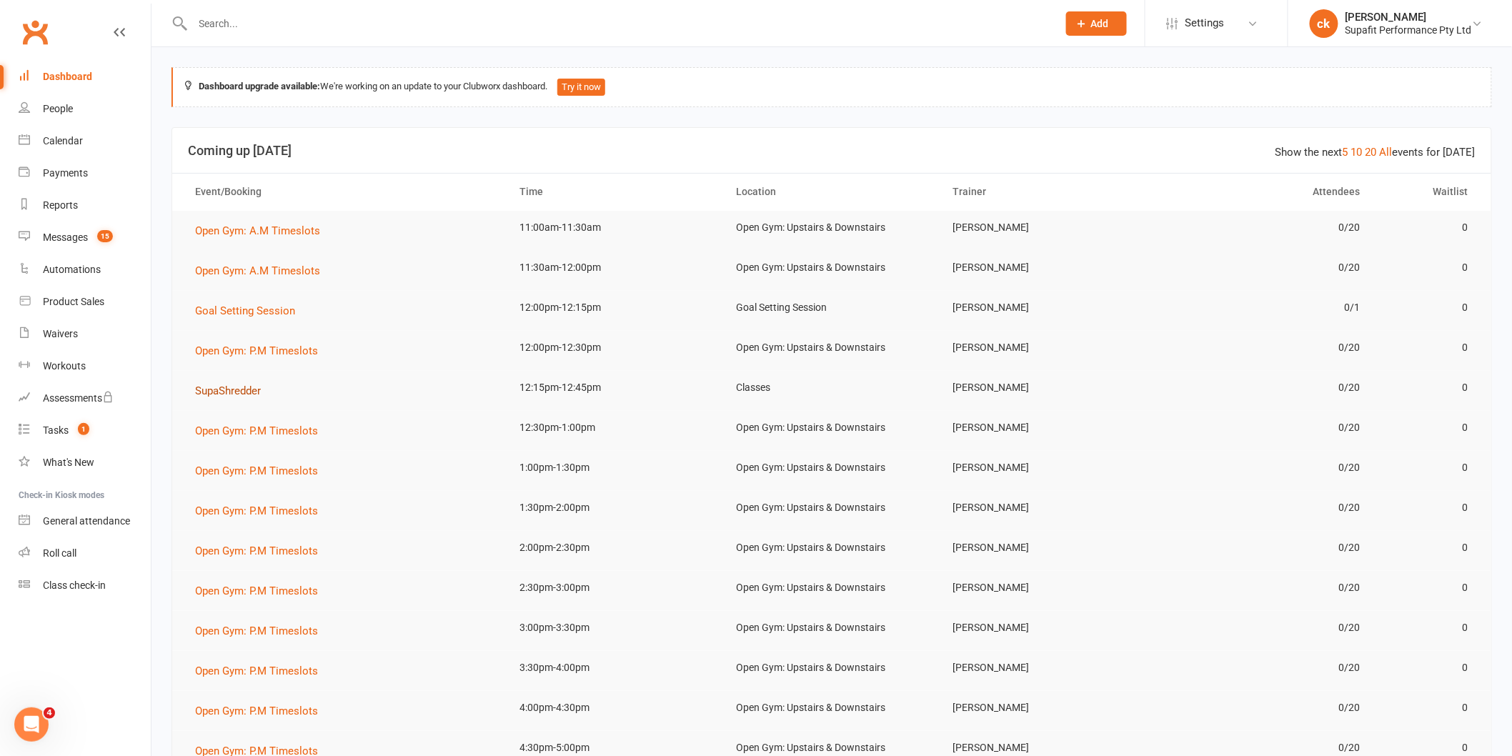
click at [230, 394] on span "SupaShredder" at bounding box center [228, 390] width 66 height 13
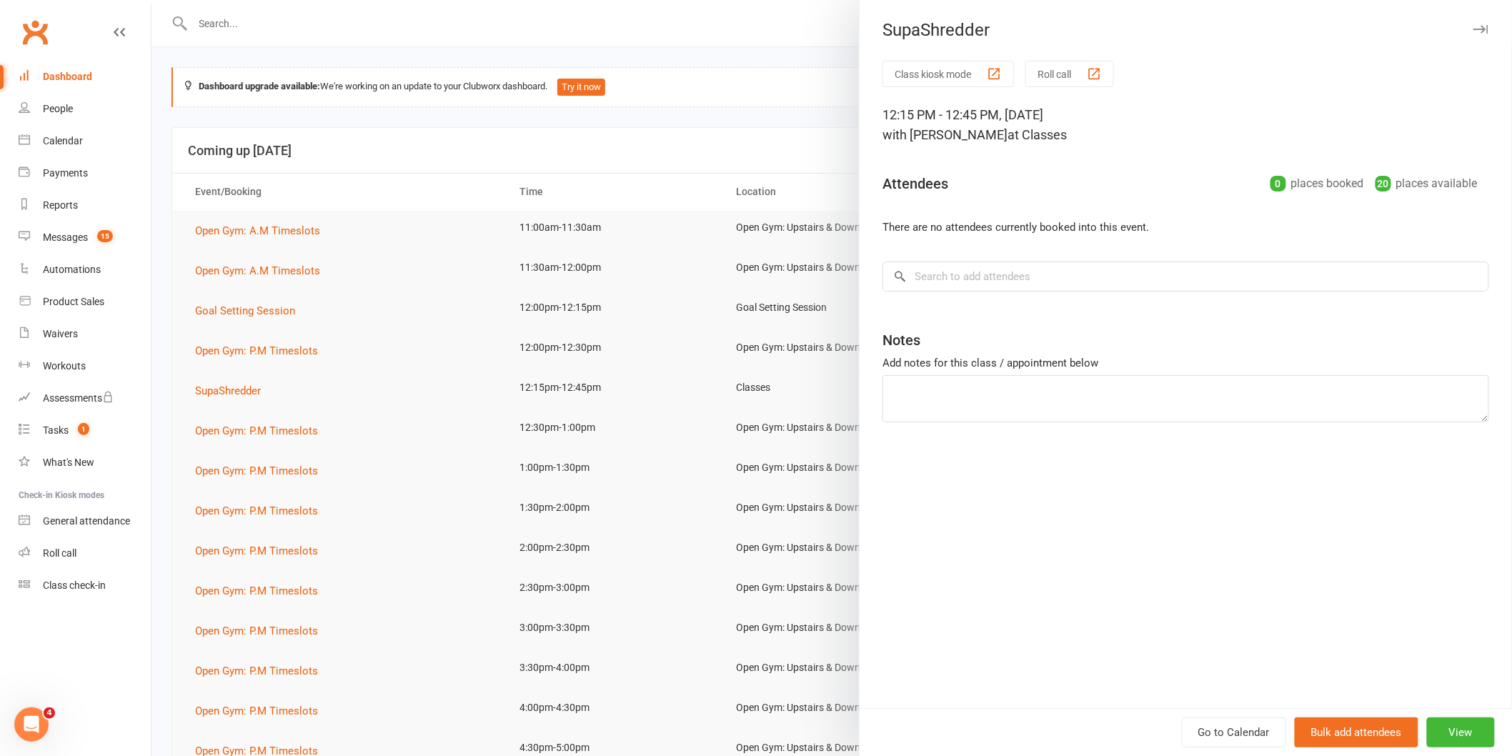
click at [393, 455] on div at bounding box center [832, 378] width 1361 height 756
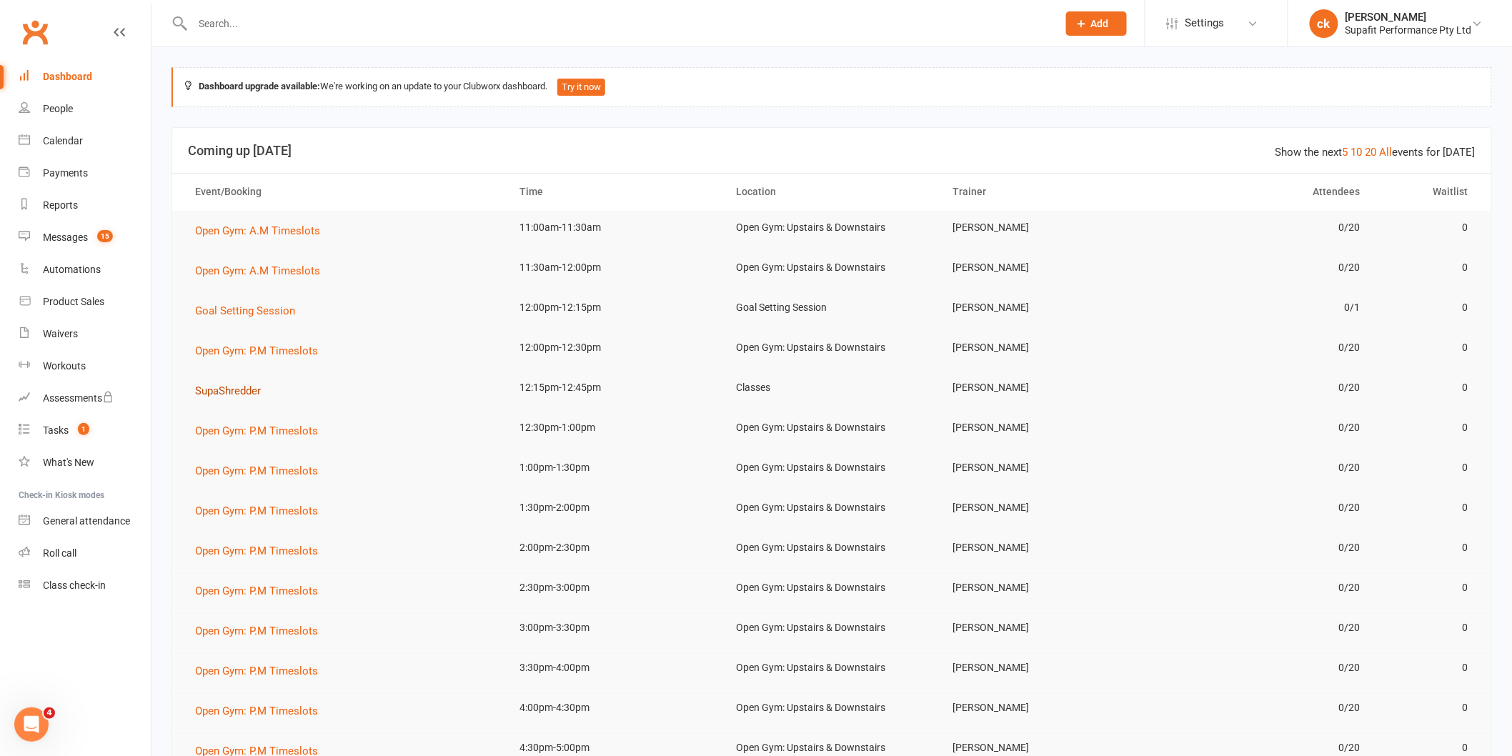
click at [234, 390] on span "SupaShredder" at bounding box center [228, 390] width 66 height 13
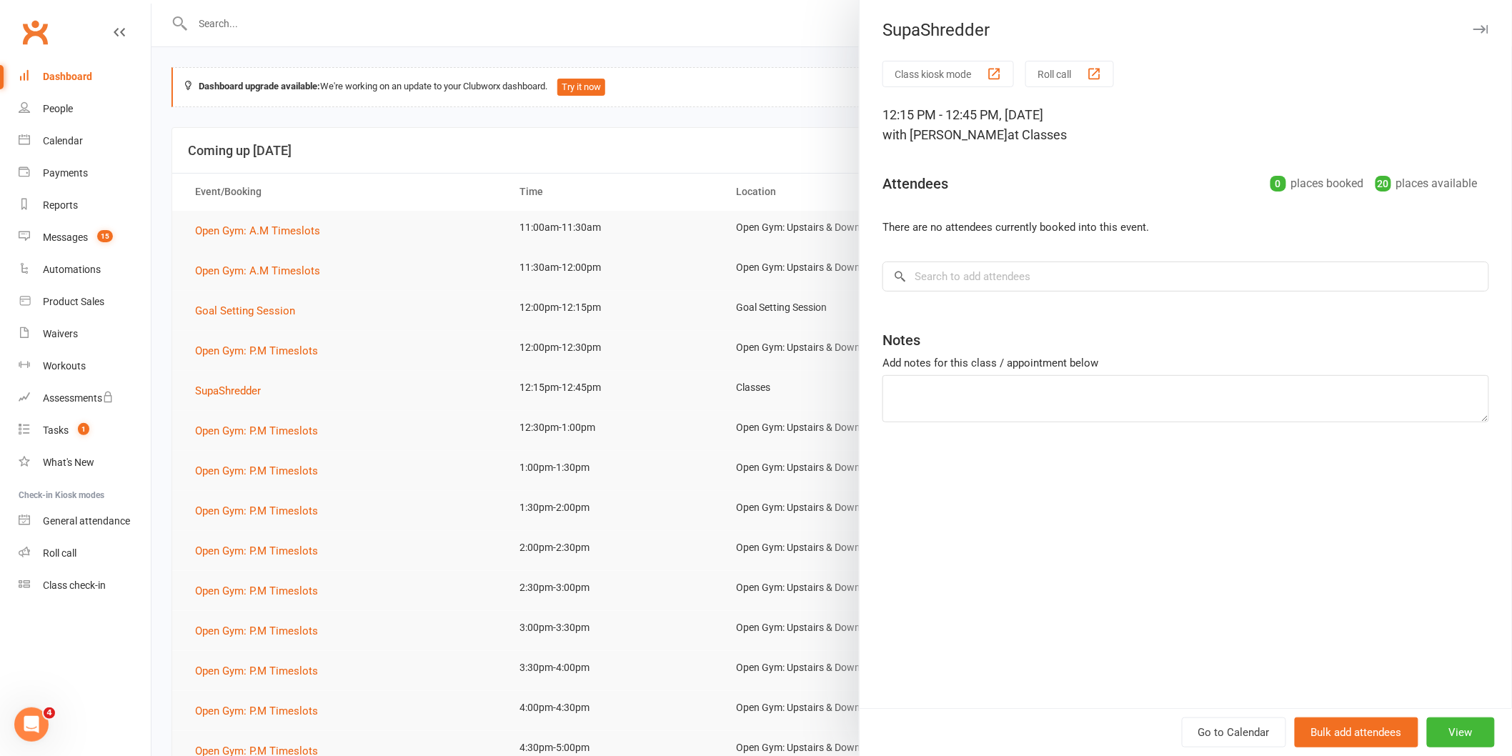
click at [354, 387] on div at bounding box center [832, 378] width 1361 height 756
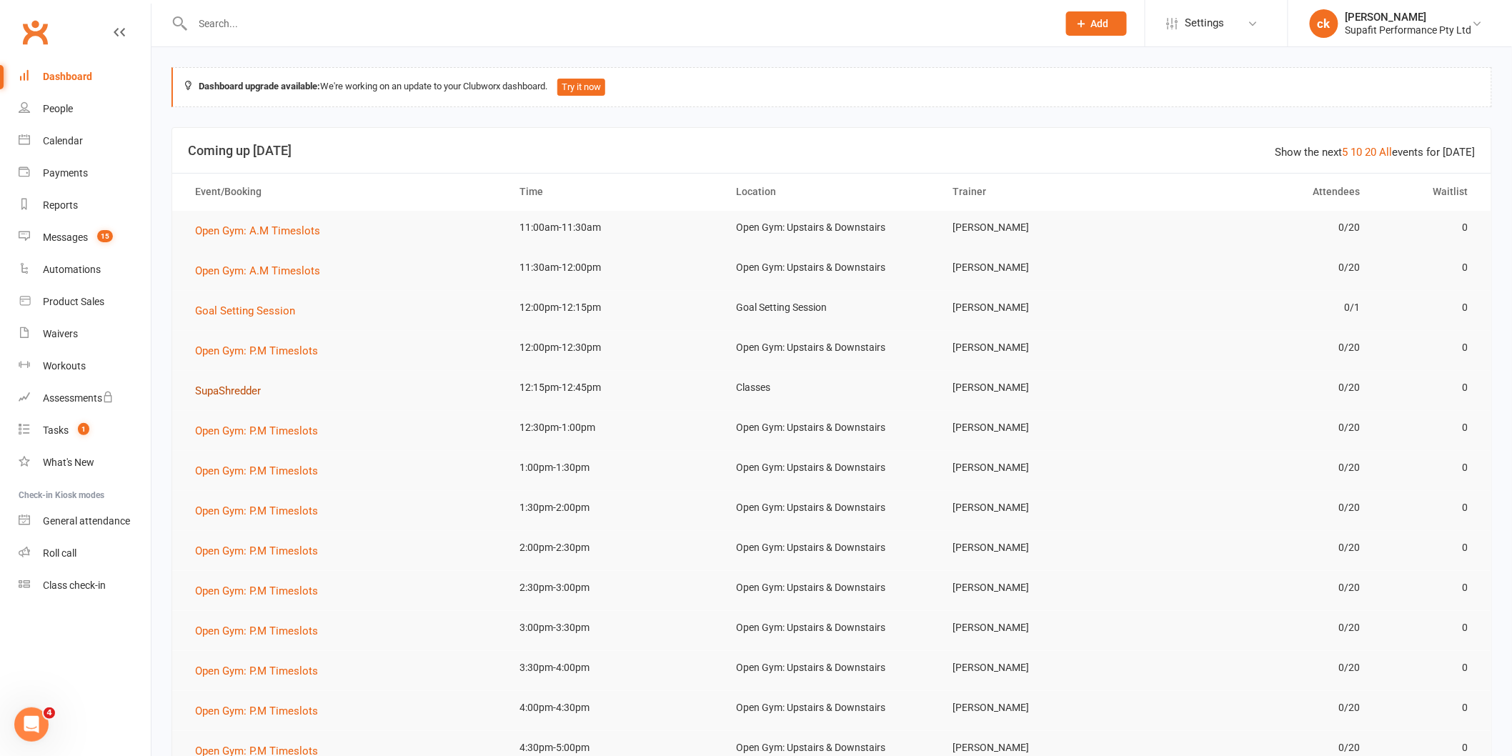
click at [234, 389] on span "SupaShredder" at bounding box center [228, 390] width 66 height 13
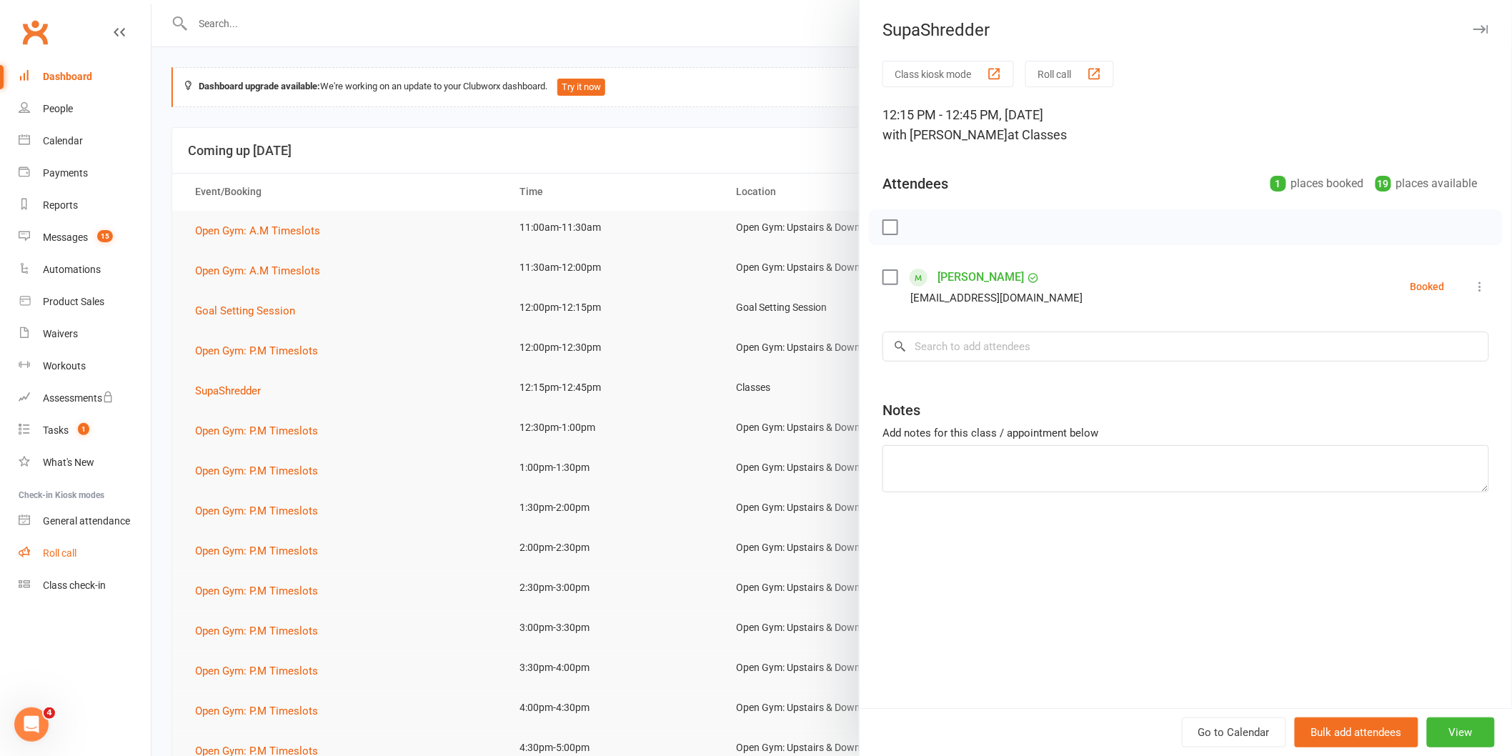
click at [96, 560] on link "Roll call" at bounding box center [85, 553] width 132 height 32
click at [352, 477] on div at bounding box center [832, 378] width 1361 height 756
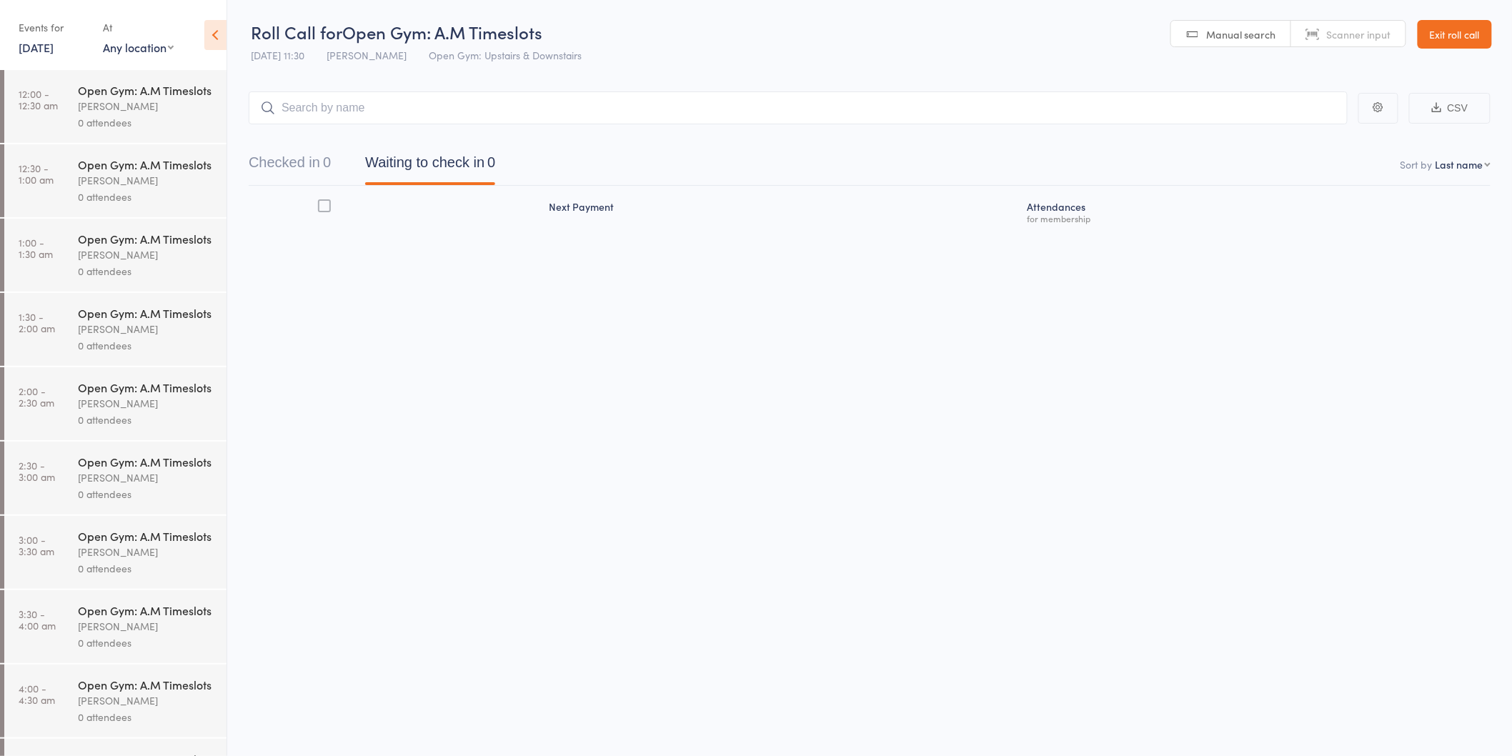
click at [1457, 36] on link "Exit roll call" at bounding box center [1455, 34] width 74 height 29
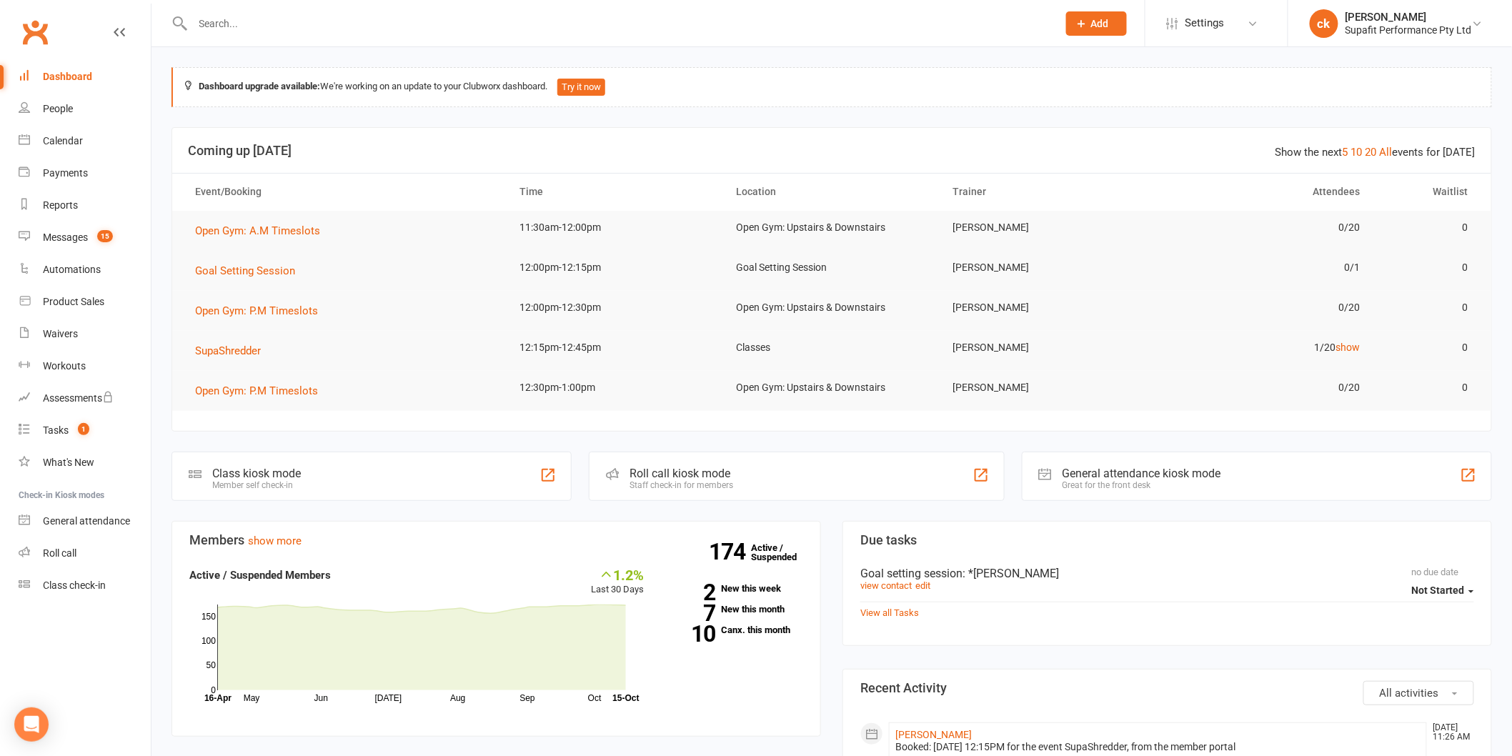
click at [244, 340] on td "SupaShredder" at bounding box center [344, 351] width 325 height 40
click at [246, 350] on span "SupaShredder" at bounding box center [228, 350] width 66 height 13
